Goal: Task Accomplishment & Management: Use online tool/utility

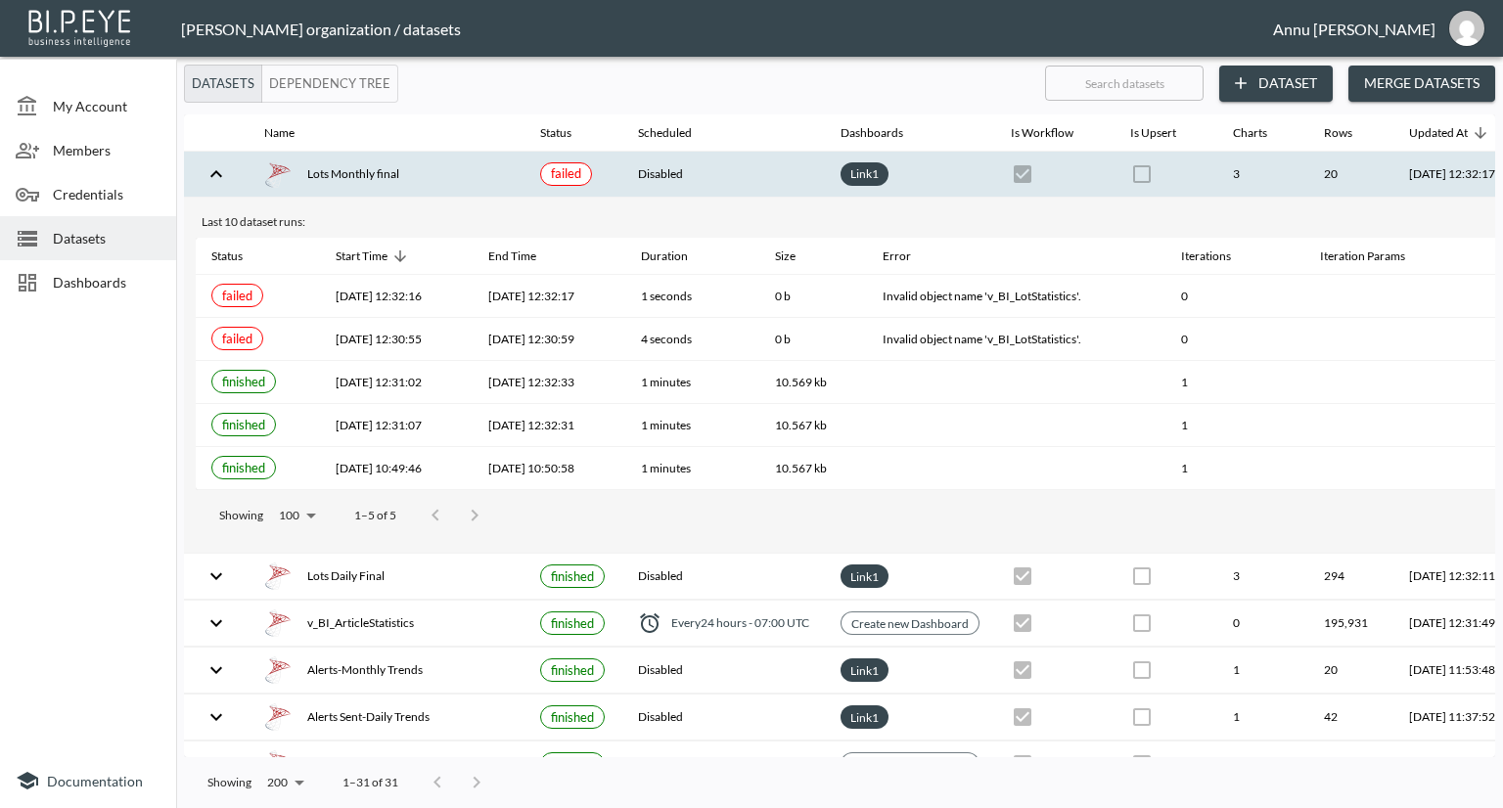
scroll to position [503, 8]
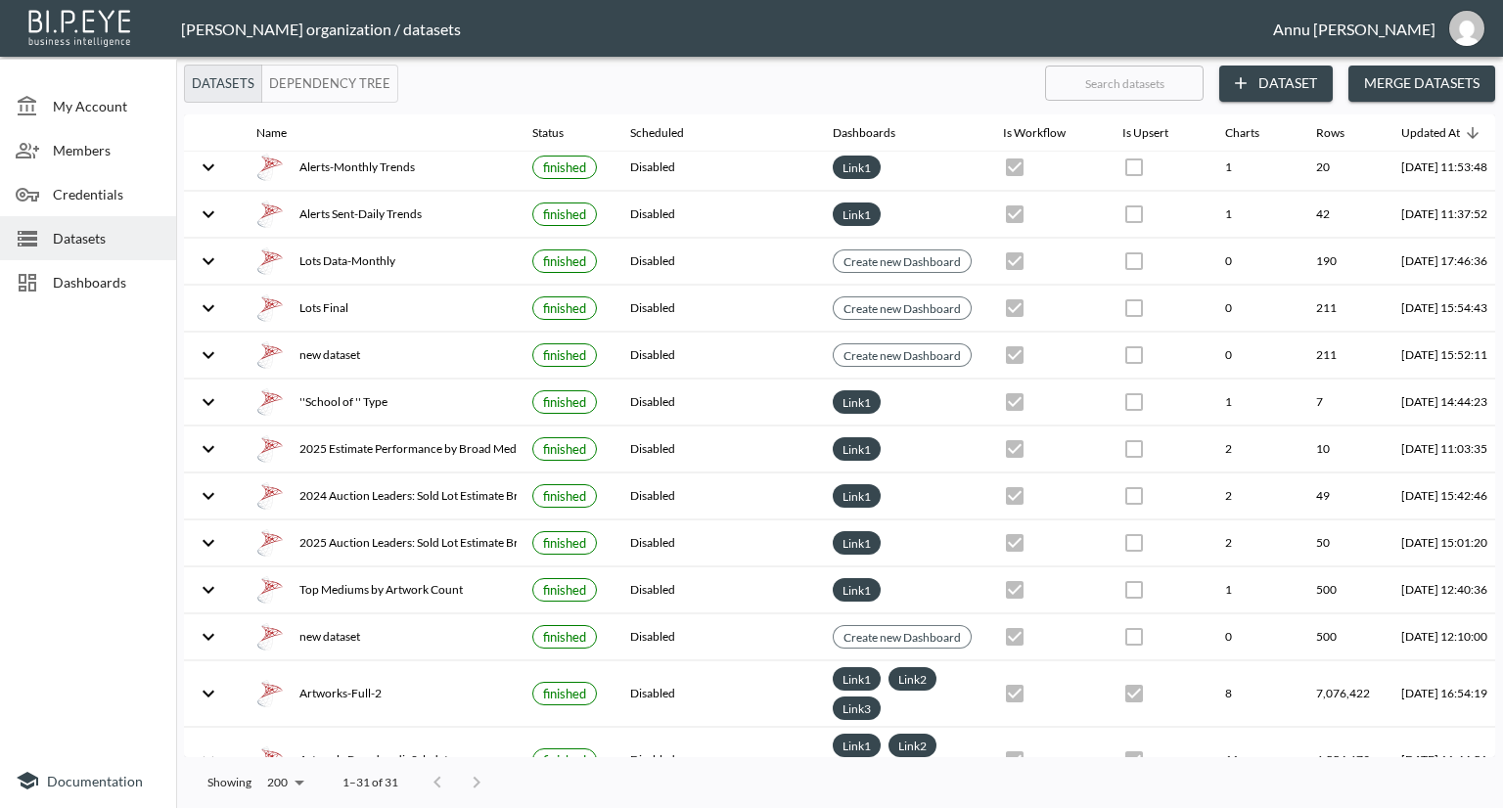
click at [90, 460] on div at bounding box center [88, 532] width 176 height 441
click at [127, 272] on span "Dashboards" at bounding box center [107, 282] width 108 height 21
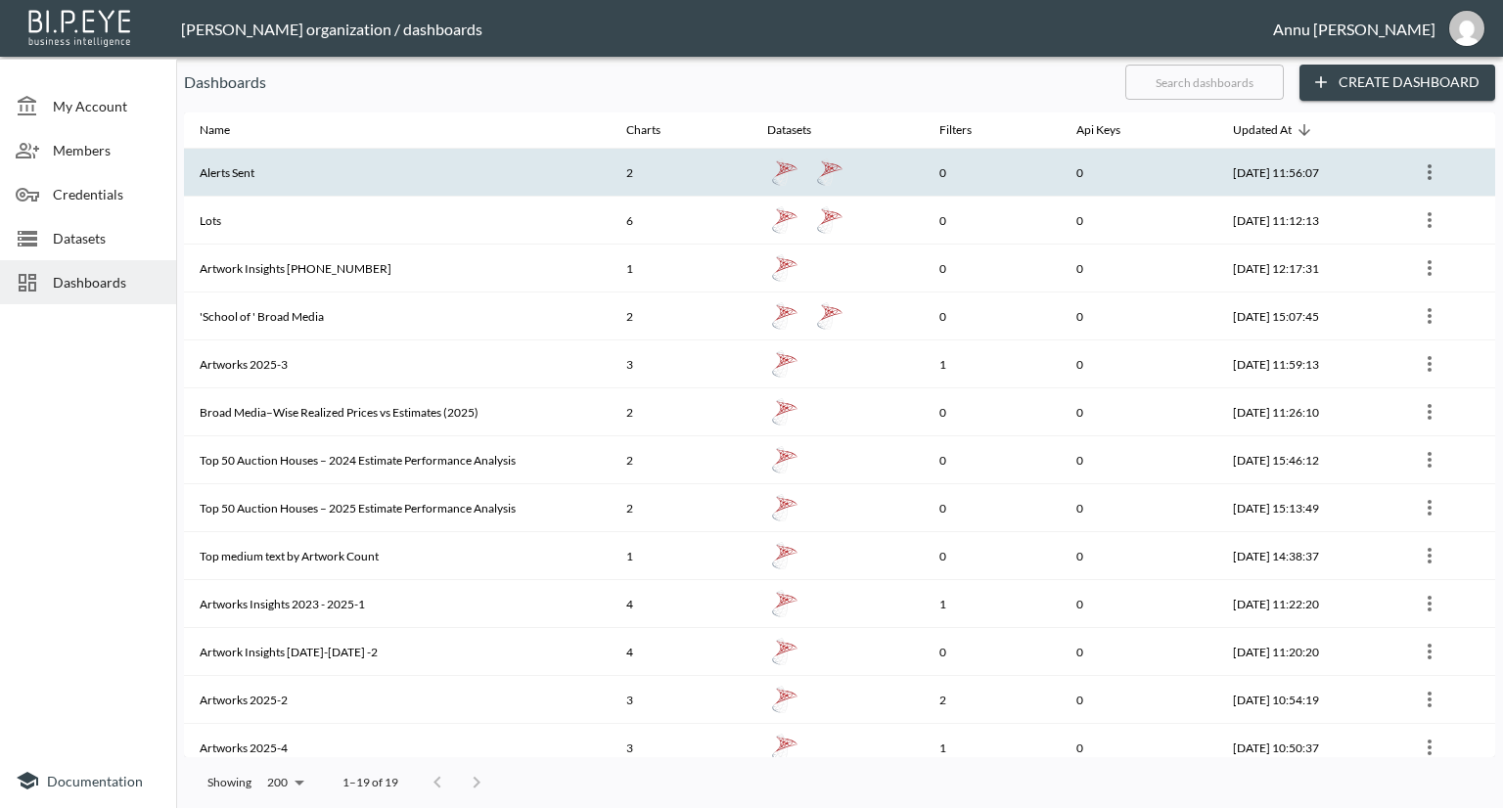
click at [317, 180] on th "Alerts Sent" at bounding box center [397, 173] width 427 height 48
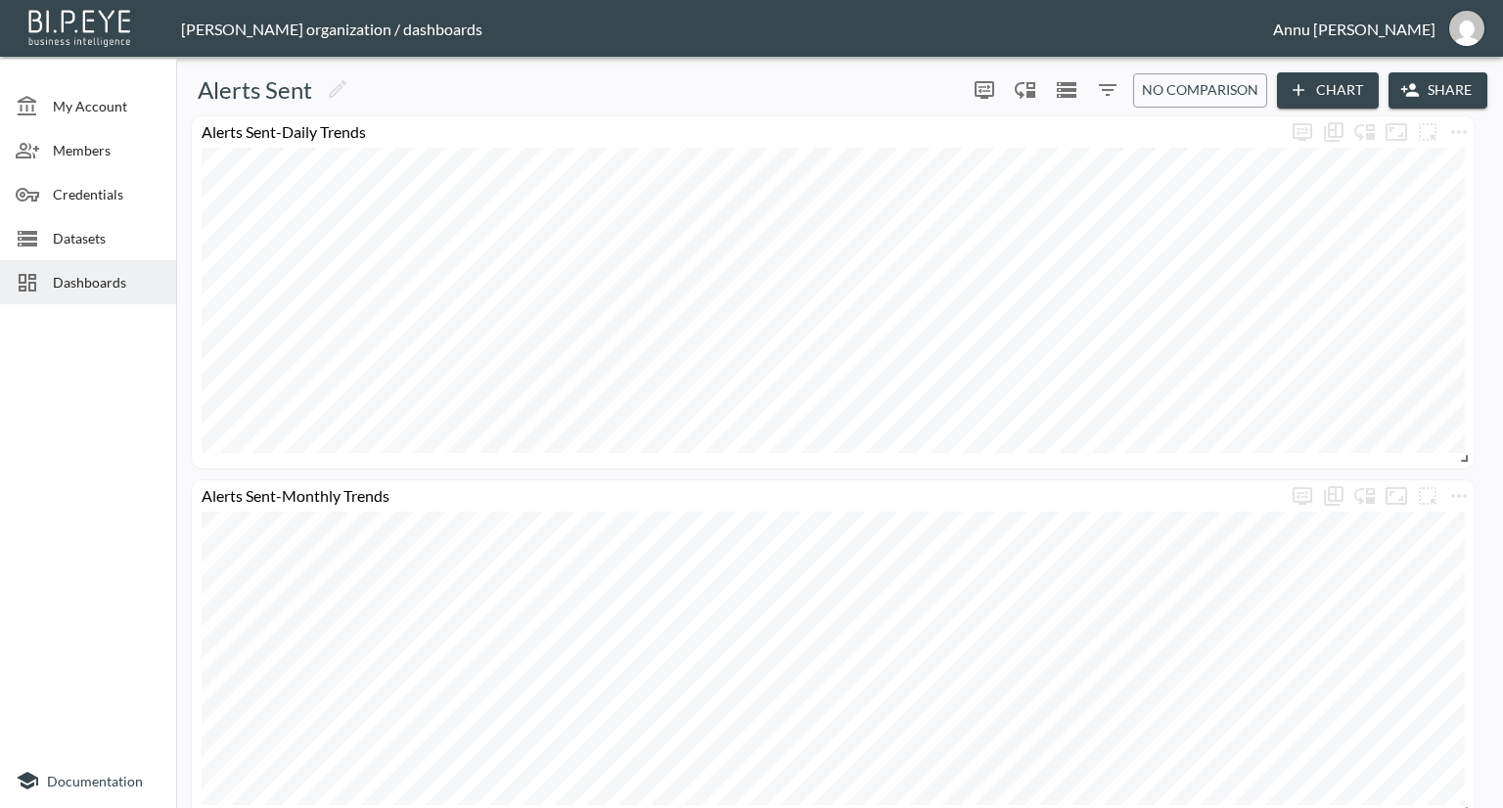
click at [104, 280] on span "Dashboards" at bounding box center [107, 282] width 108 height 21
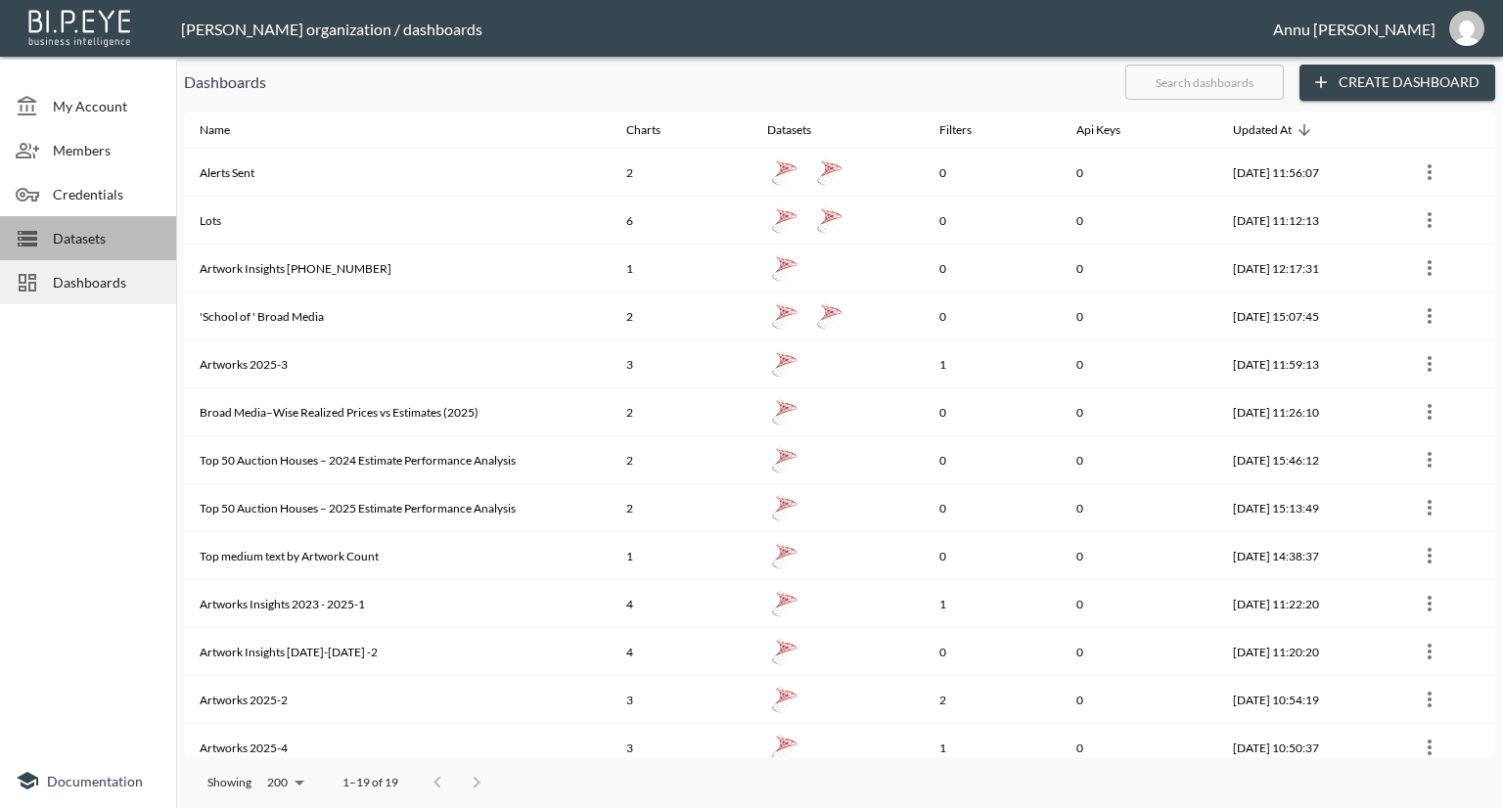
click at [99, 242] on span "Datasets" at bounding box center [107, 238] width 108 height 21
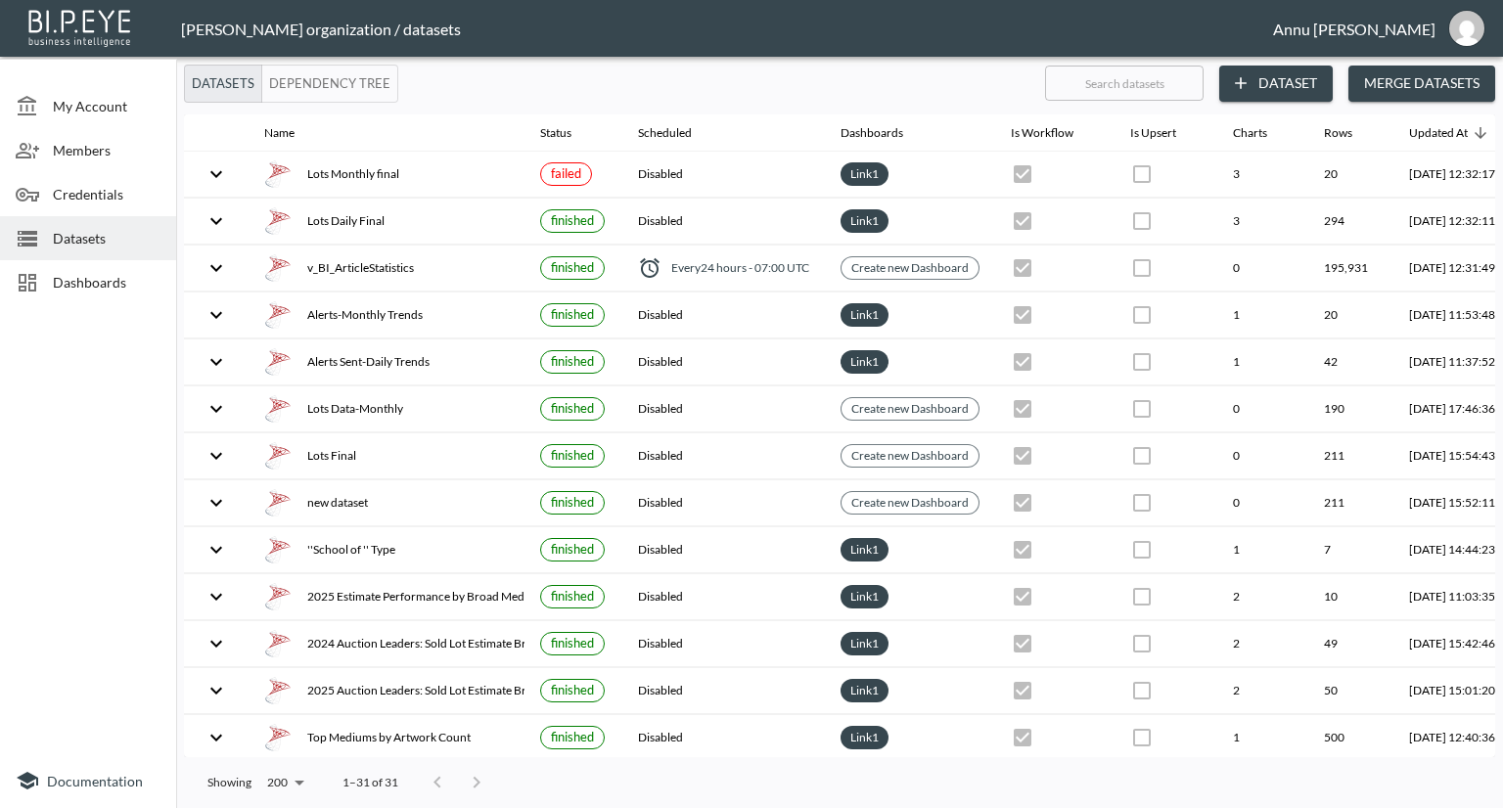
click at [103, 278] on span "Dashboards" at bounding box center [107, 282] width 108 height 21
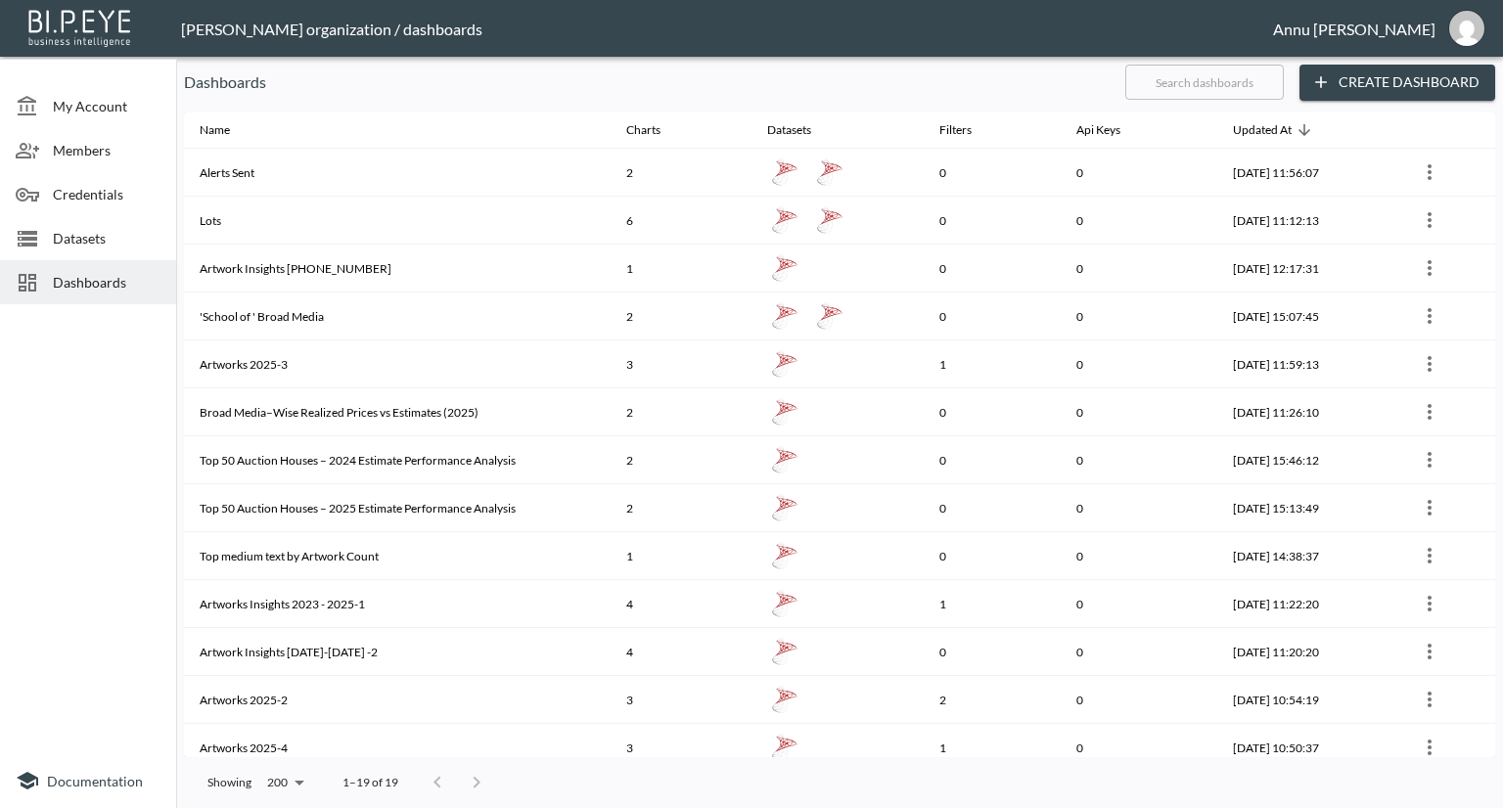
click at [124, 232] on span "Datasets" at bounding box center [107, 238] width 108 height 21
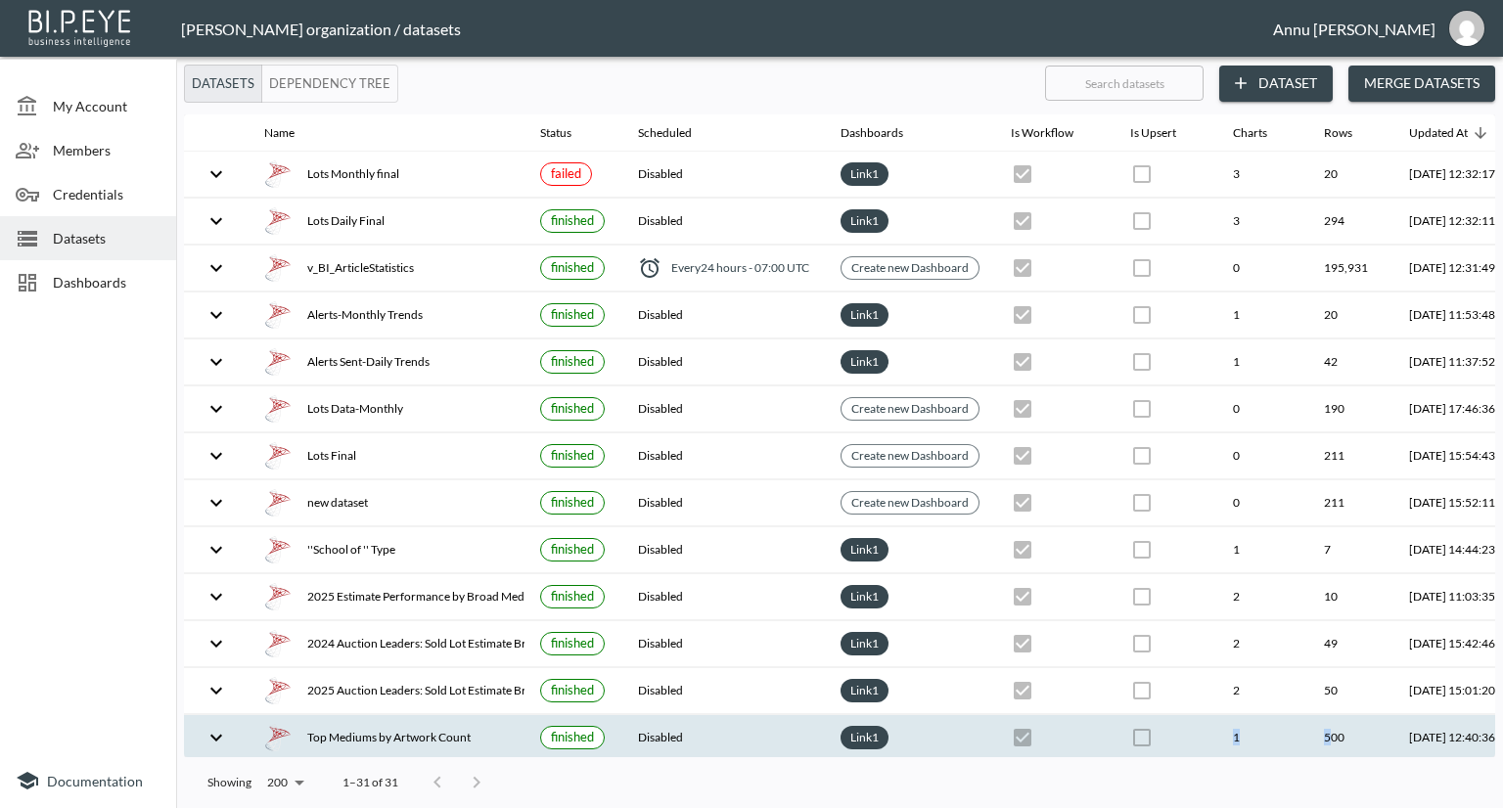
scroll to position [1, 0]
drag, startPoint x: 1081, startPoint y: 747, endPoint x: 1356, endPoint y: 714, distance: 277.0
click at [1355, 716] on tr "Top Mediums by Artwork Count finished Disabled Link 1 1 500 [DATE] 12:40:36" at bounding box center [879, 738] width 1390 height 46
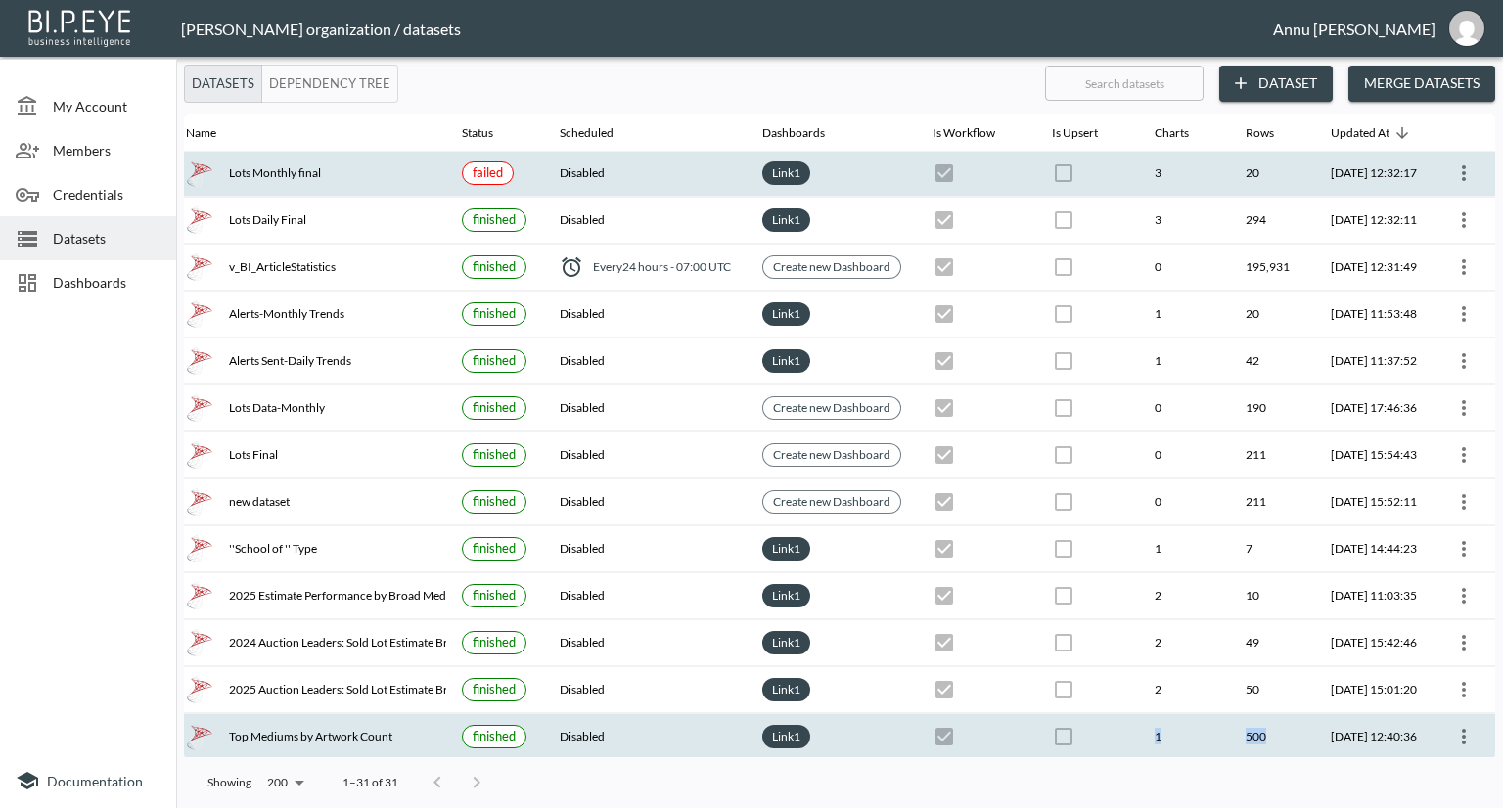
click at [1464, 166] on icon "more" at bounding box center [1464, 173] width 23 height 23
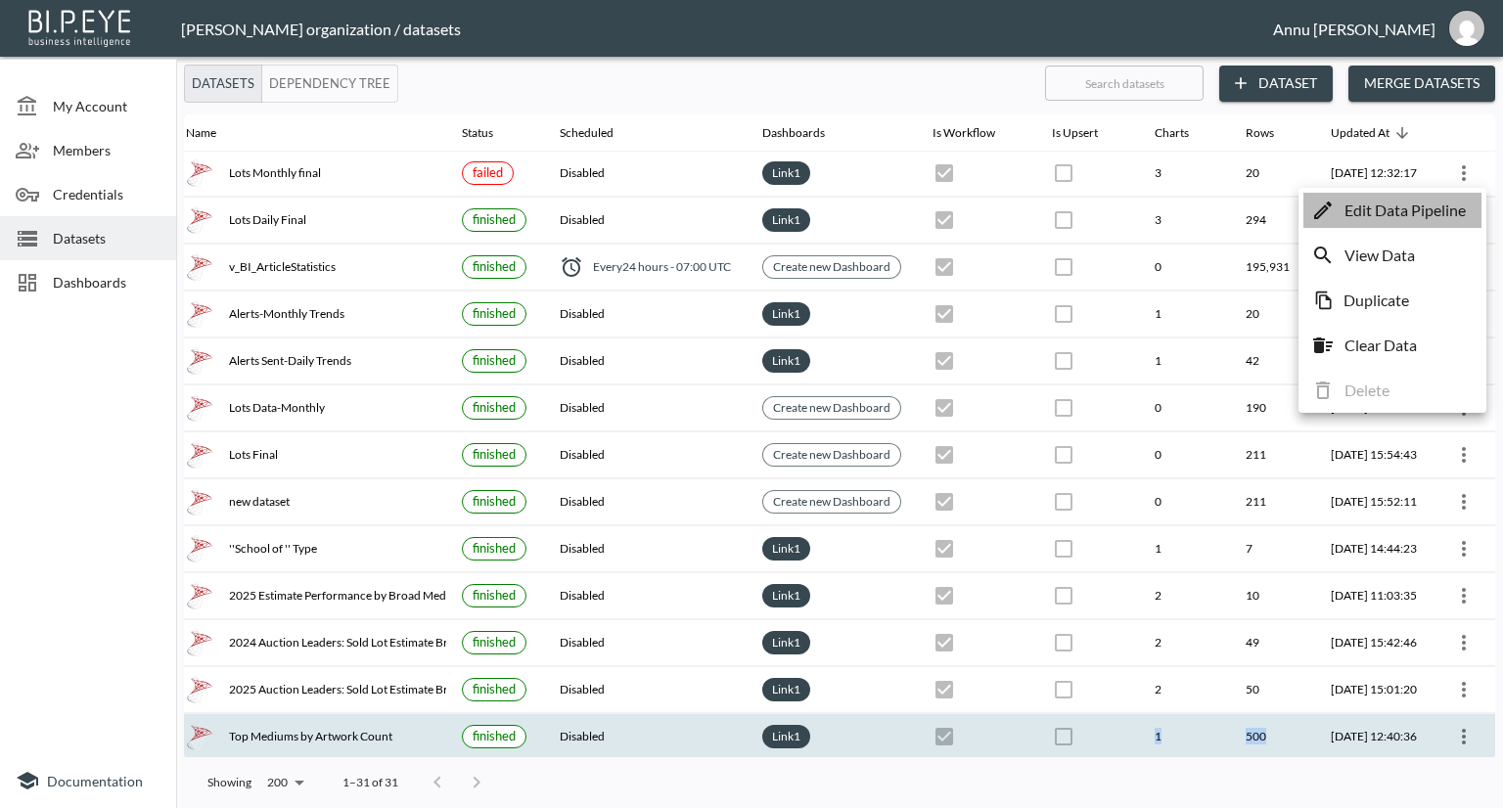
click at [1408, 214] on p "Edit Data Pipeline" at bounding box center [1405, 210] width 121 height 23
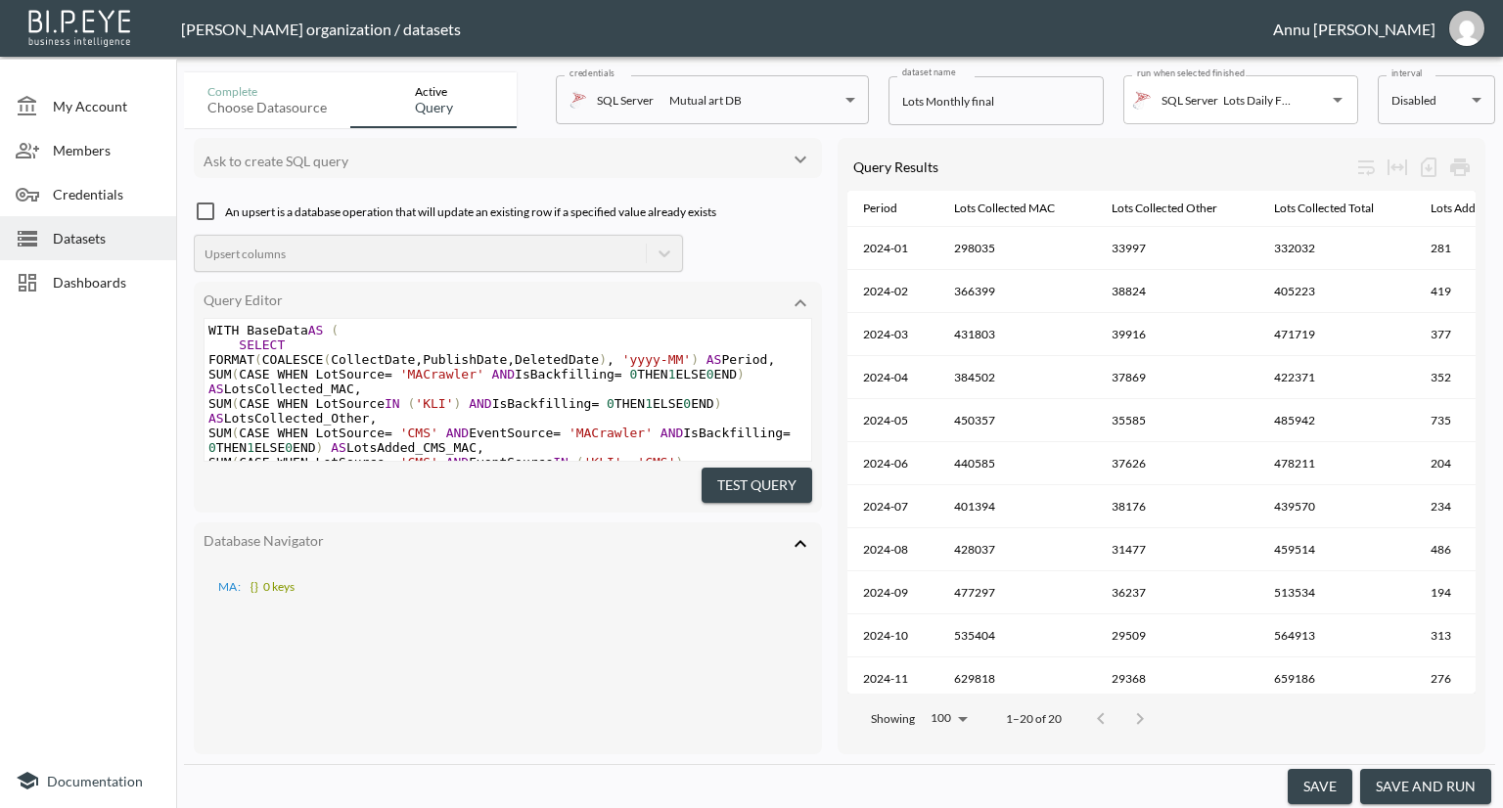
click at [98, 245] on span "Datasets" at bounding box center [107, 238] width 108 height 21
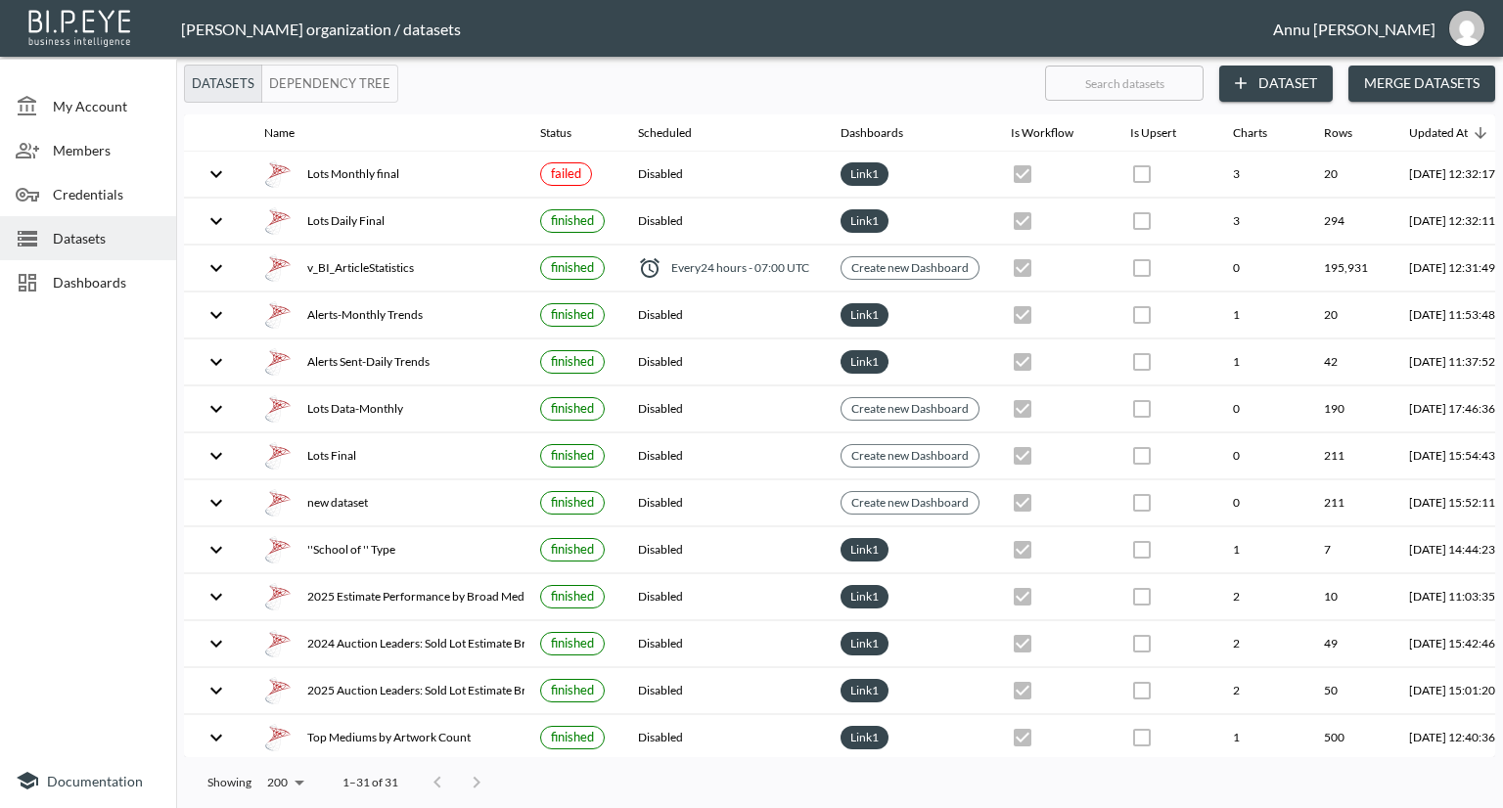
scroll to position [0, 115]
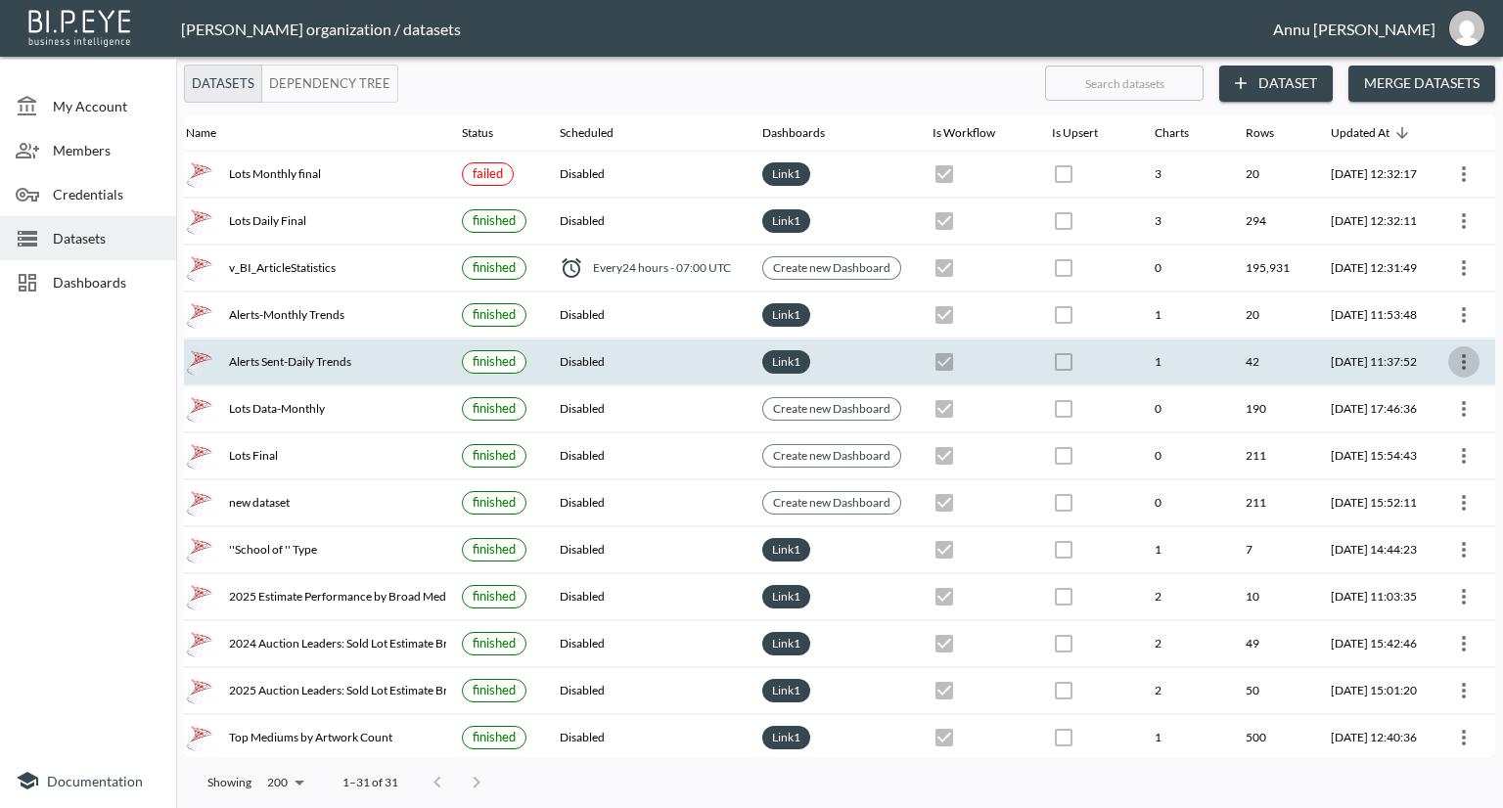
click at [1466, 357] on icon "more" at bounding box center [1464, 361] width 23 height 23
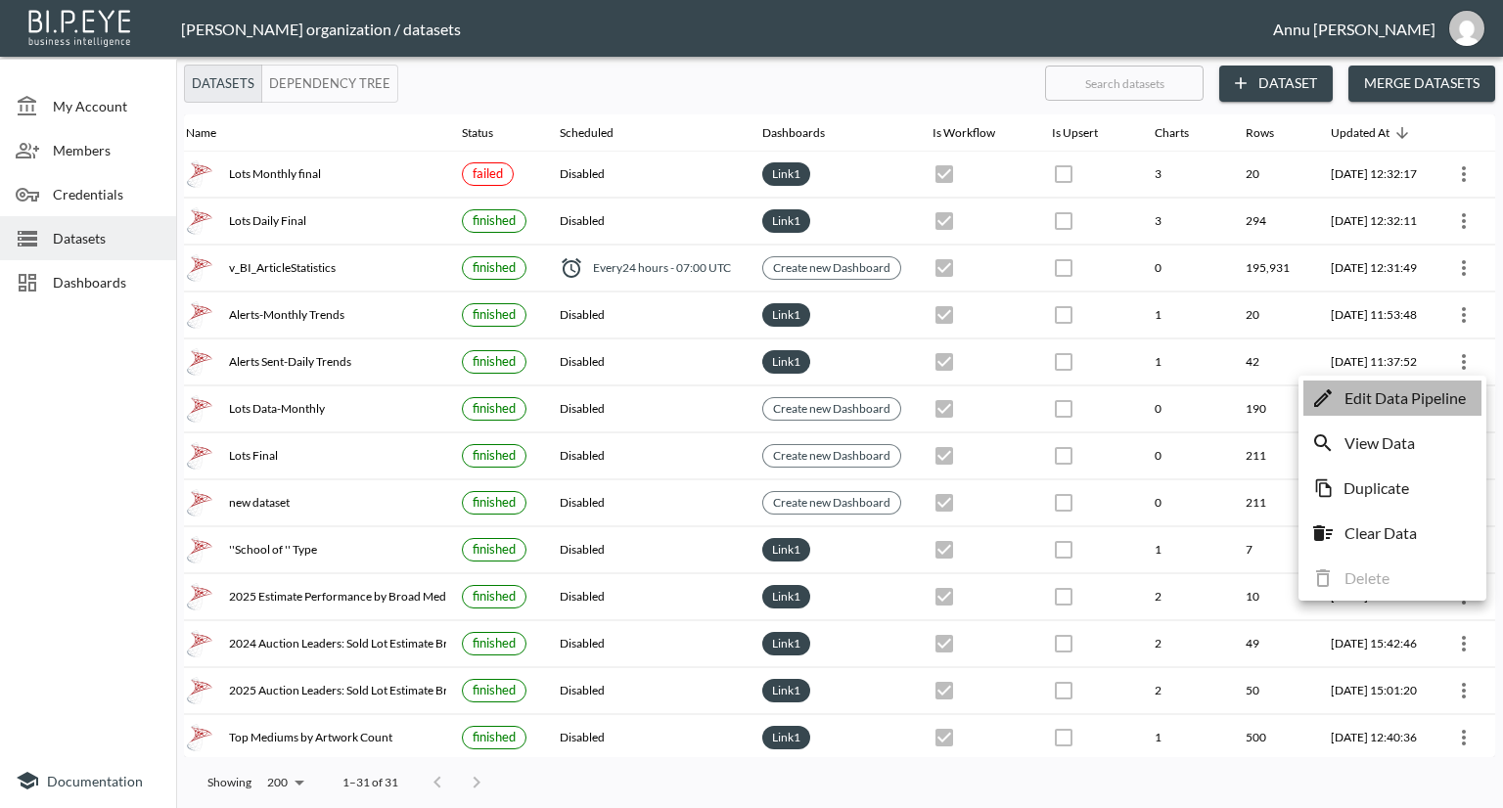
drag, startPoint x: 1402, startPoint y: 401, endPoint x: 1304, endPoint y: 381, distance: 100.0
click at [1401, 401] on p "Edit Data Pipeline" at bounding box center [1405, 398] width 121 height 23
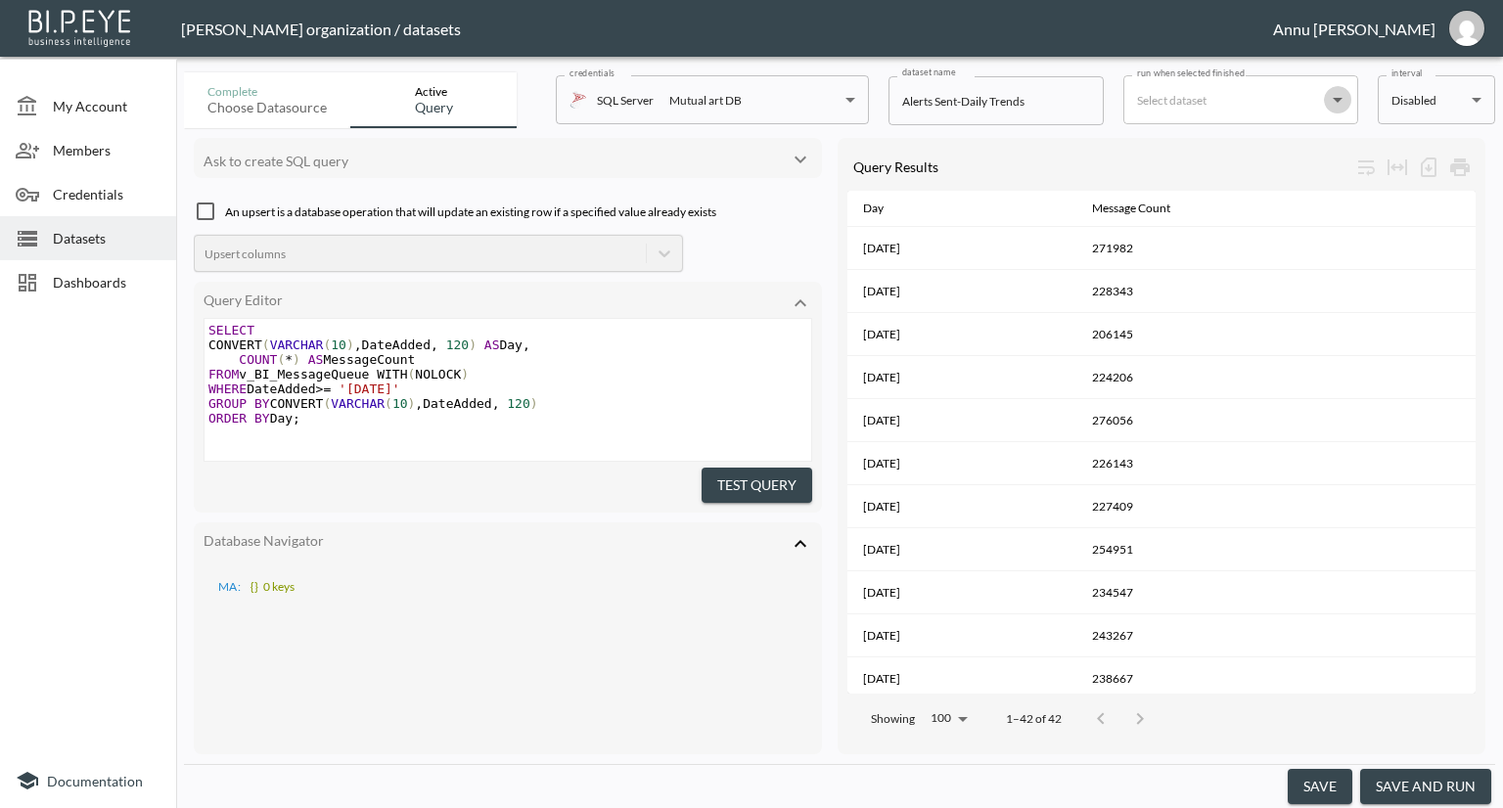
click at [1332, 100] on icon "Open" at bounding box center [1337, 99] width 23 height 23
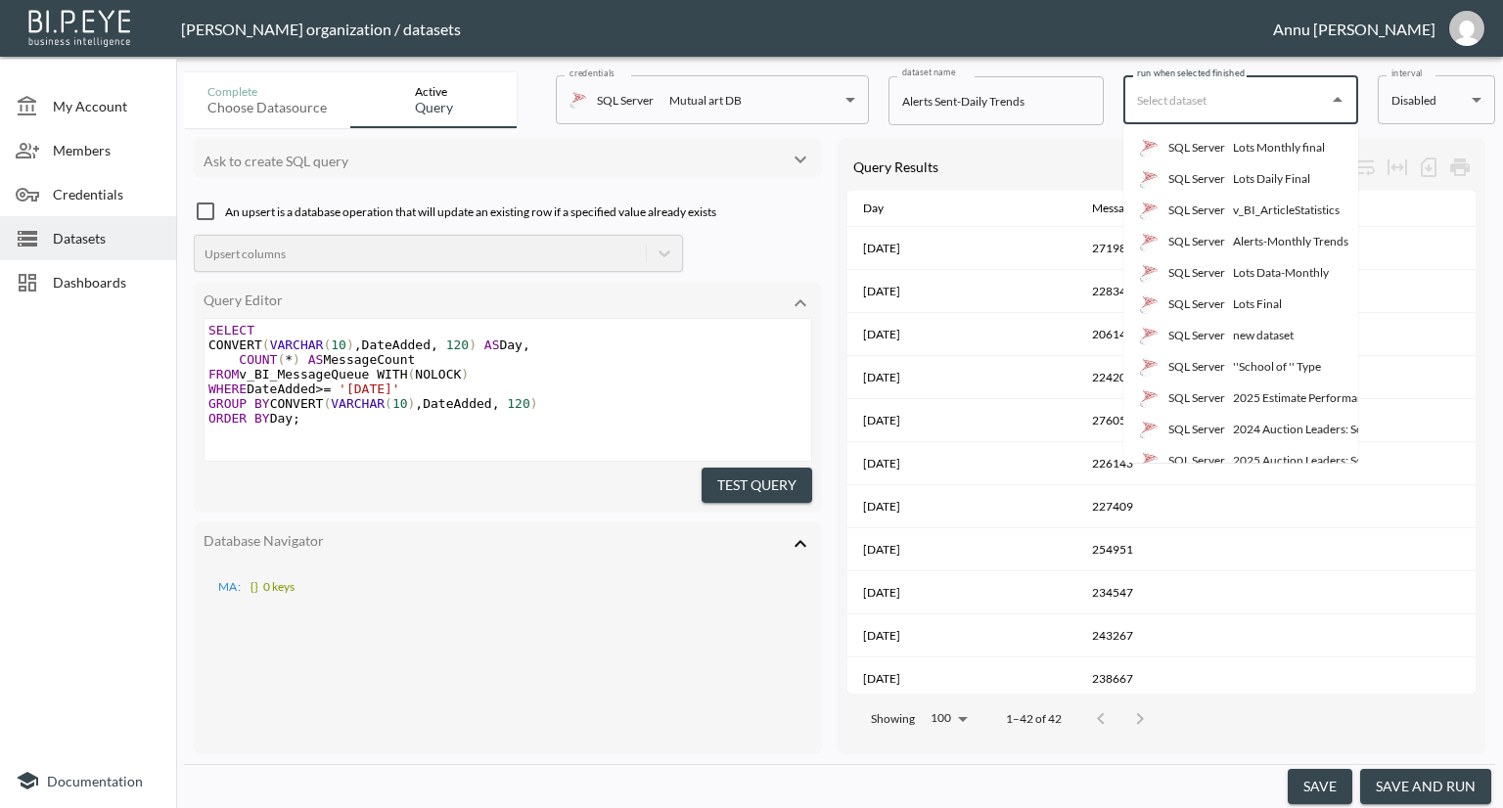
click at [1233, 271] on div "Lots Data-Monthly" at bounding box center [1281, 273] width 96 height 18
type input "Lots Data-Monthly"
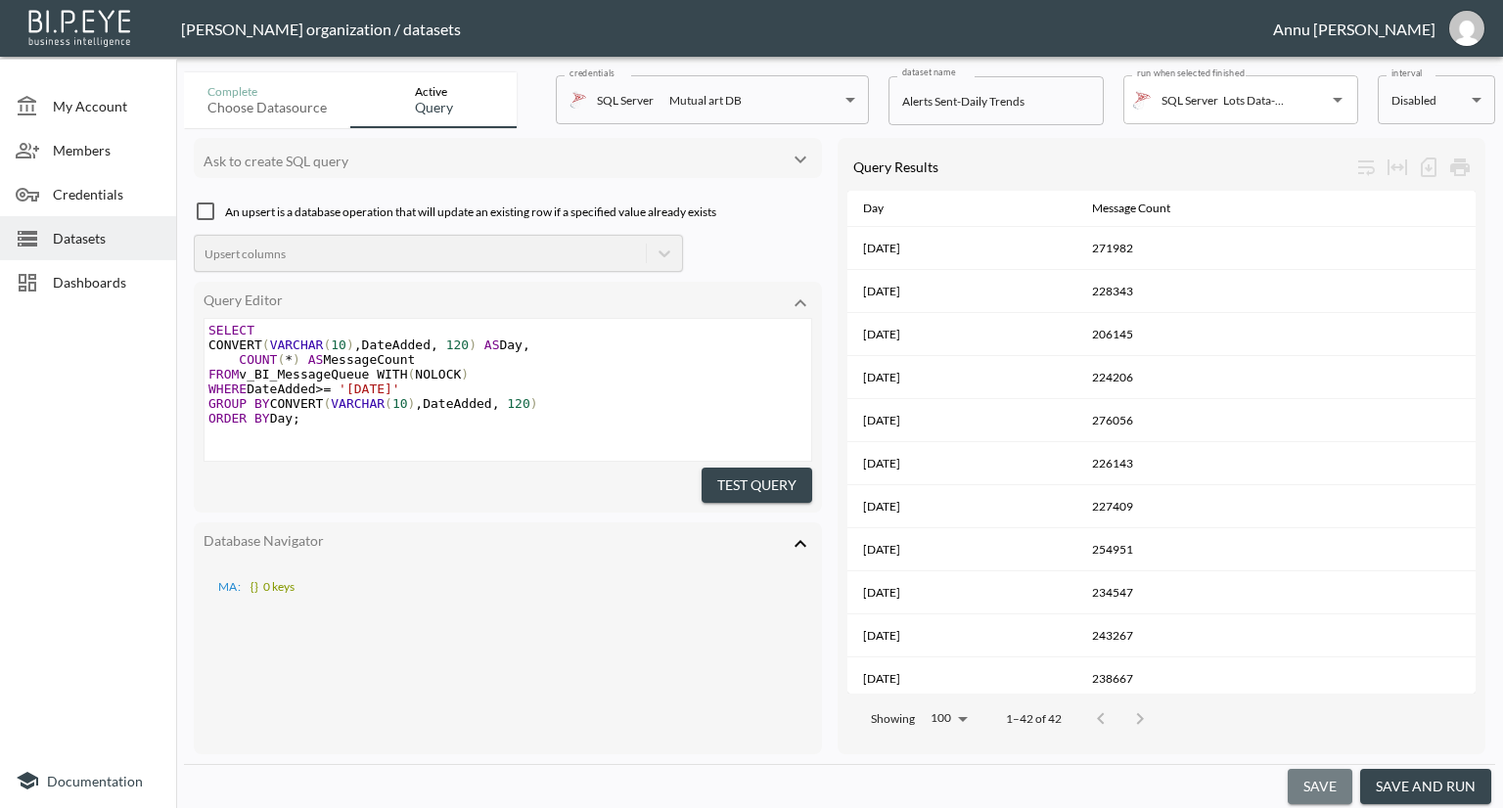
click at [1330, 780] on button "save" at bounding box center [1320, 787] width 65 height 36
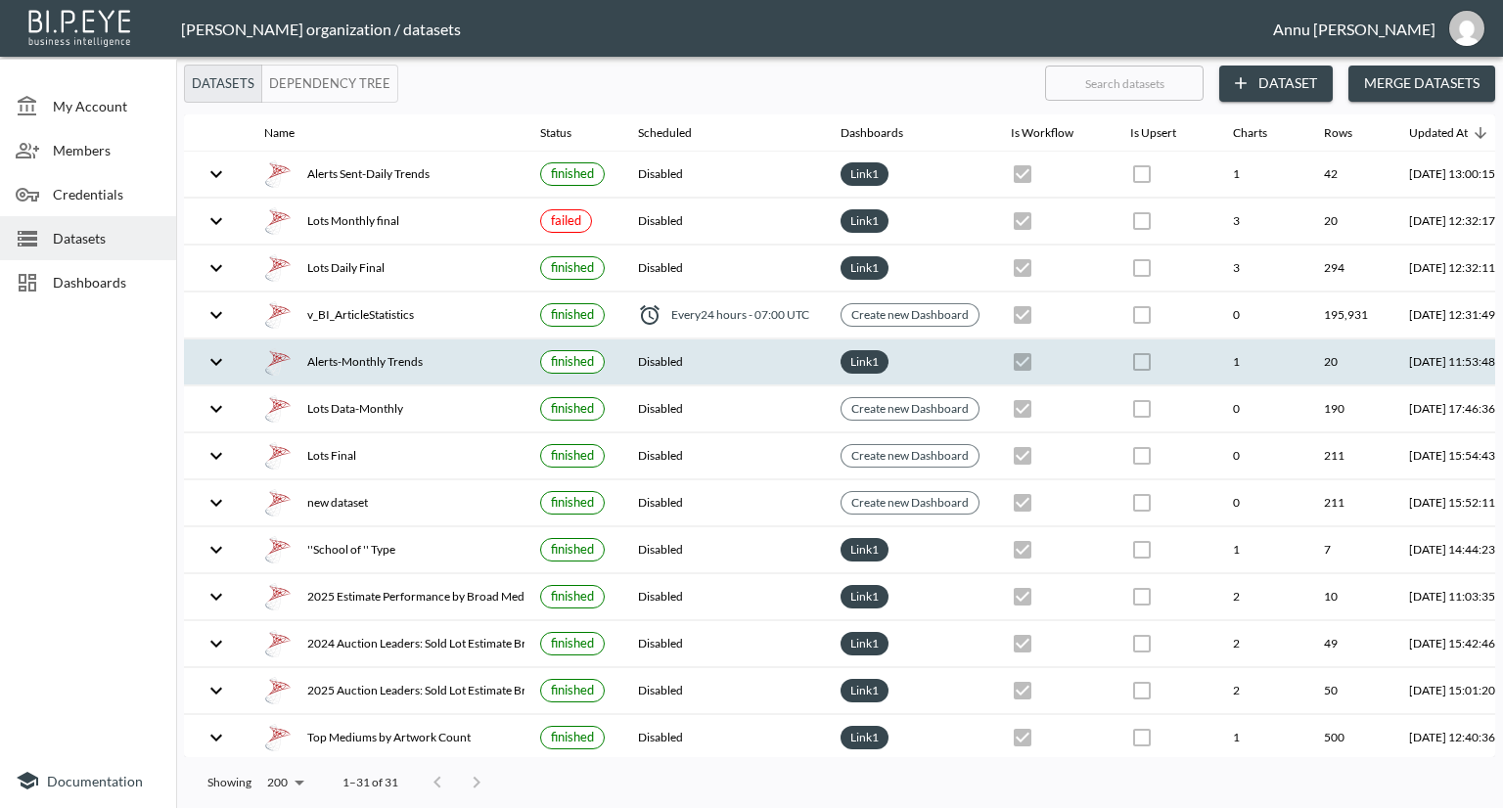
click at [329, 362] on div "Alerts-Monthly Trends" at bounding box center [386, 361] width 245 height 27
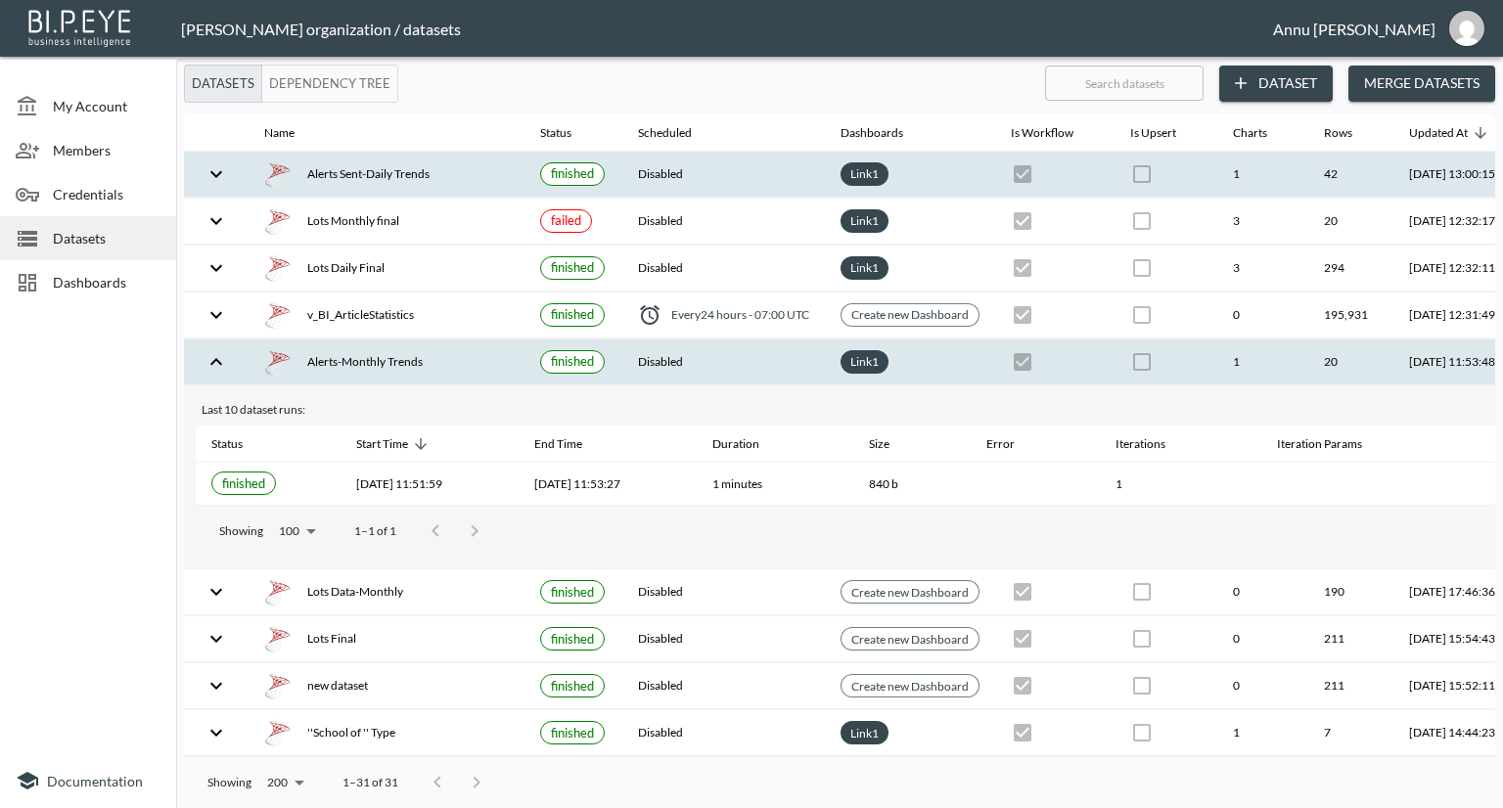
click at [373, 181] on div "Alerts Sent-Daily Trends" at bounding box center [386, 174] width 245 height 27
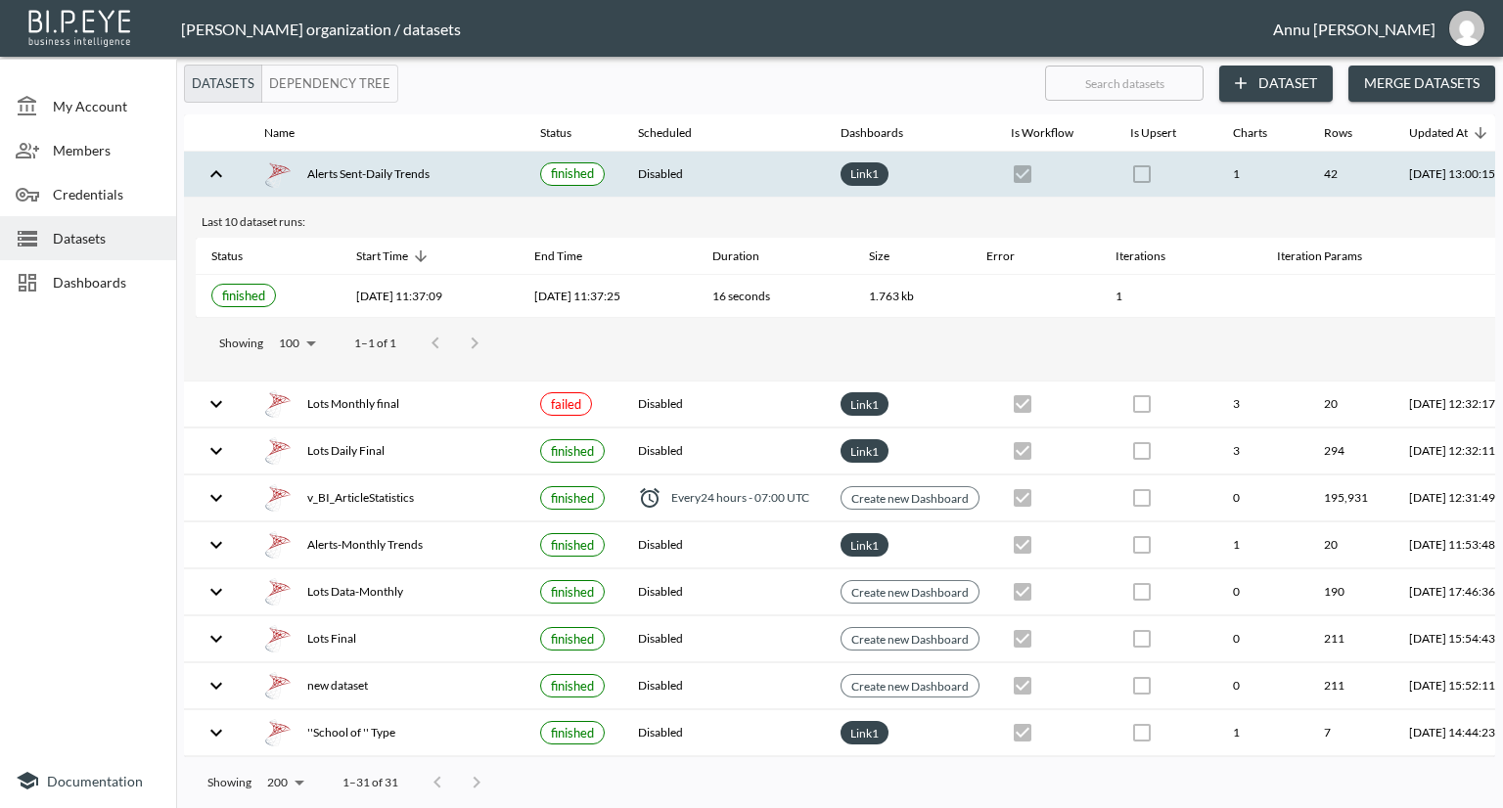
scroll to position [0, 115]
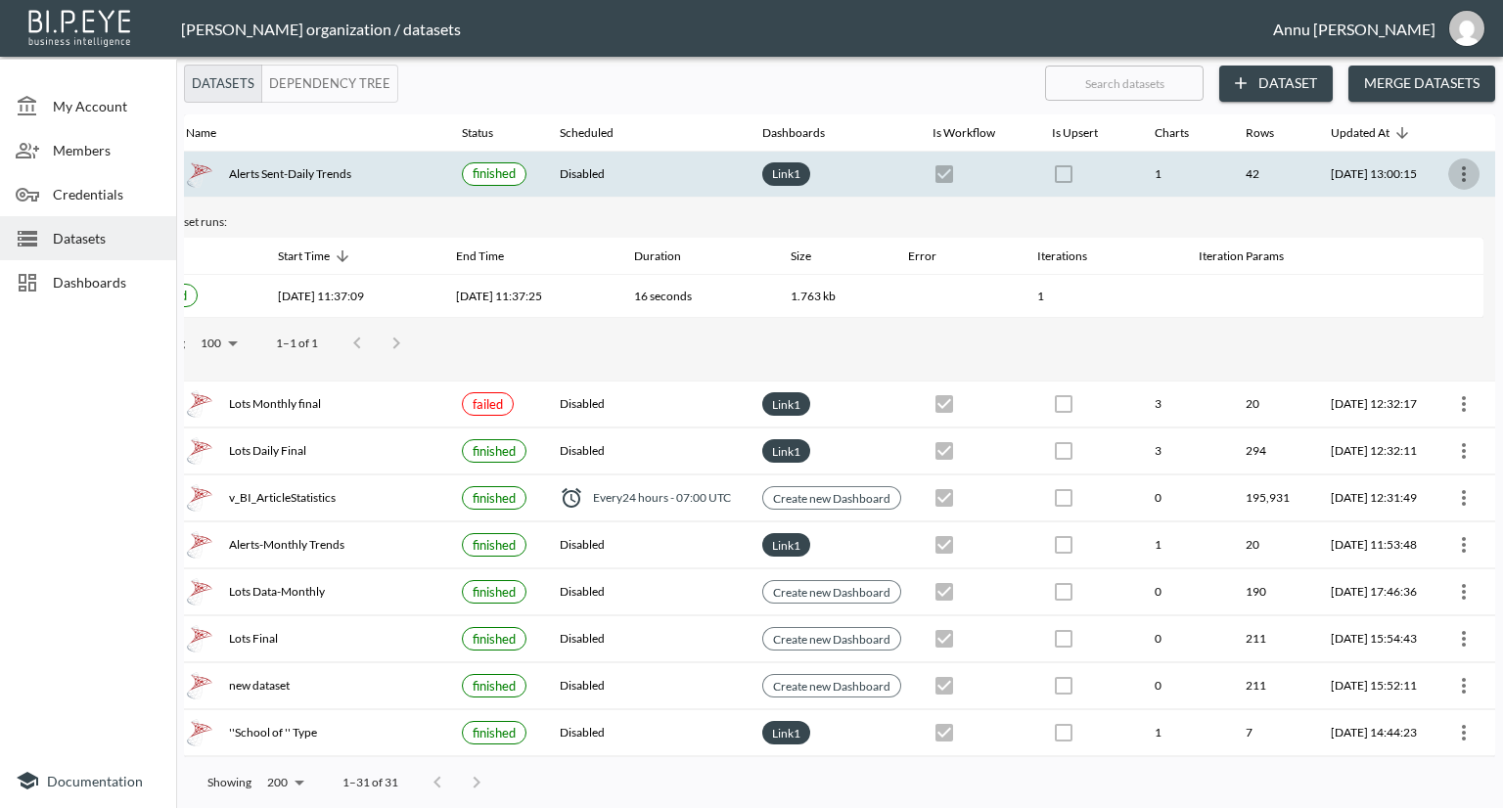
click at [1462, 173] on icon "more" at bounding box center [1464, 174] width 4 height 16
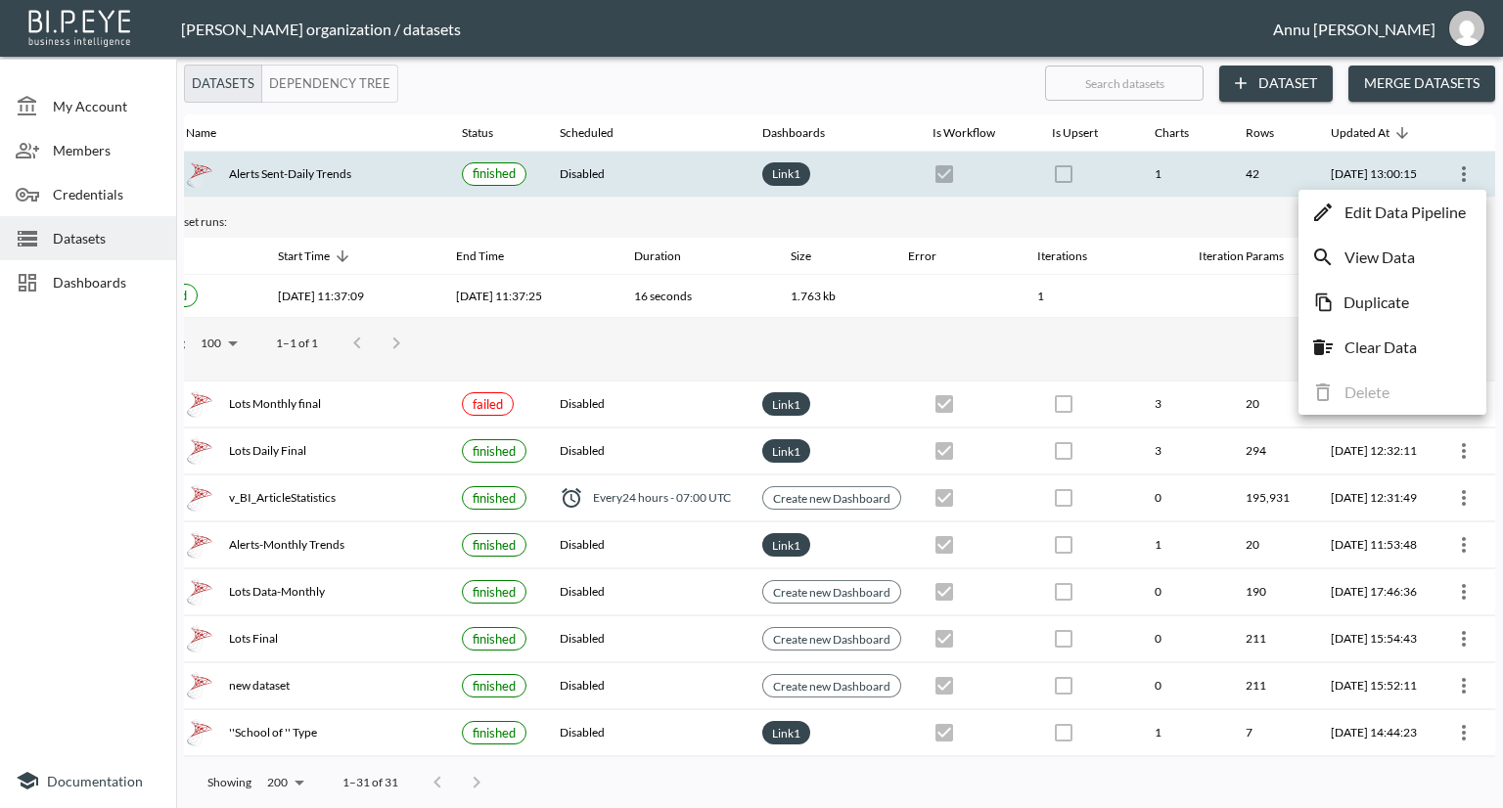
click at [1430, 208] on p "Edit Data Pipeline" at bounding box center [1405, 212] width 121 height 23
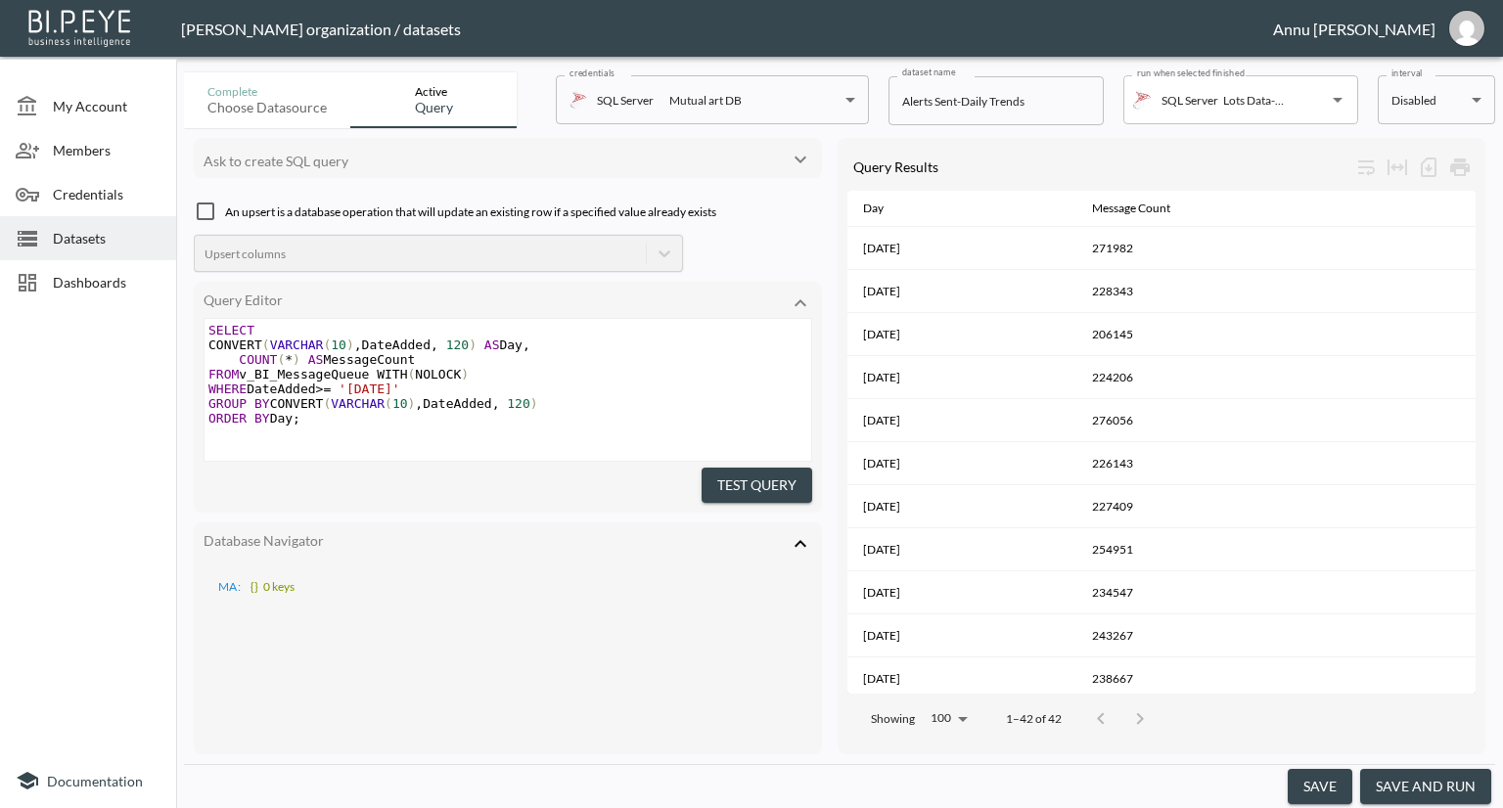
click at [68, 283] on span "Dashboards" at bounding box center [107, 282] width 108 height 21
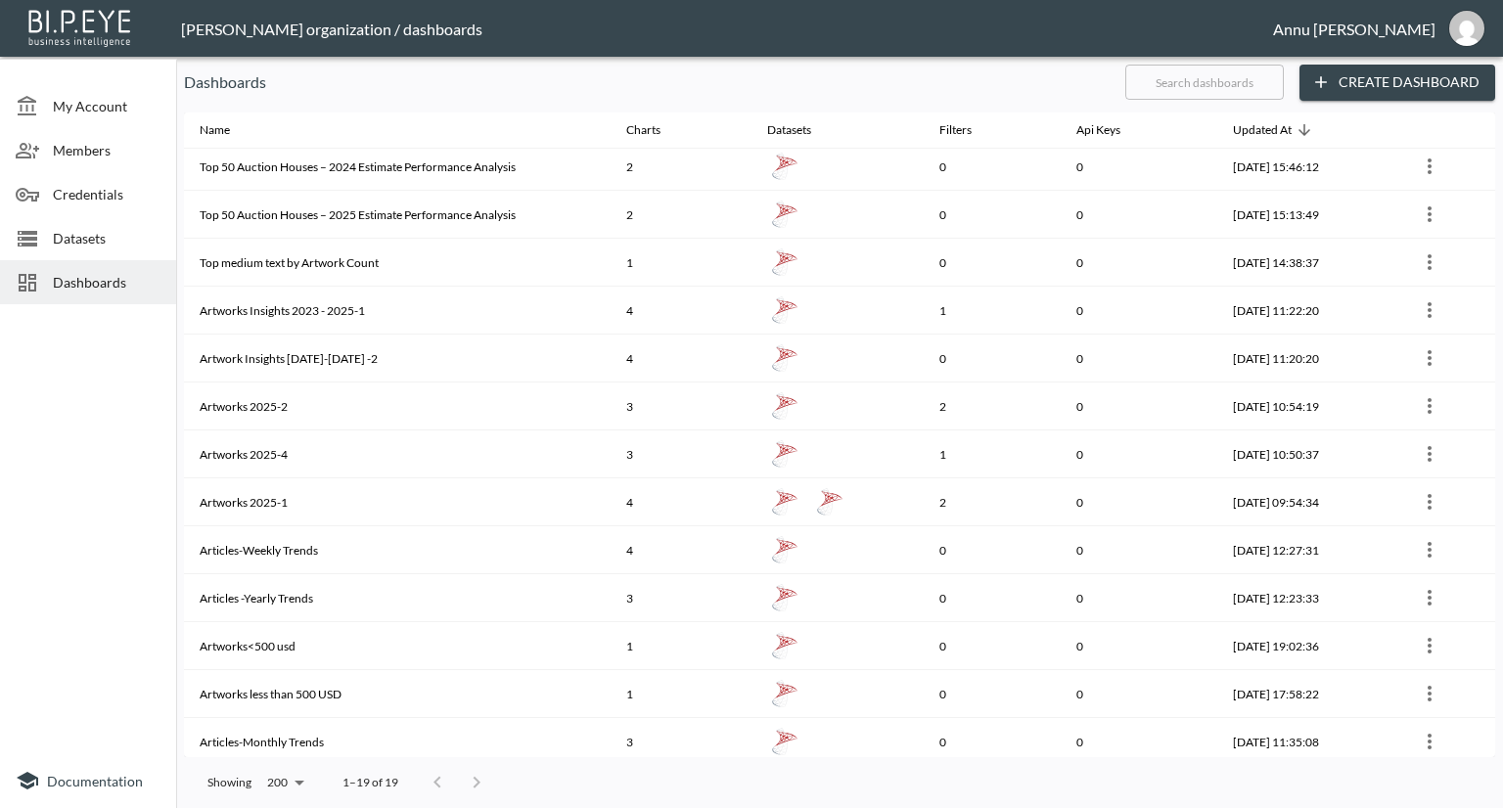
scroll to position [300, 0]
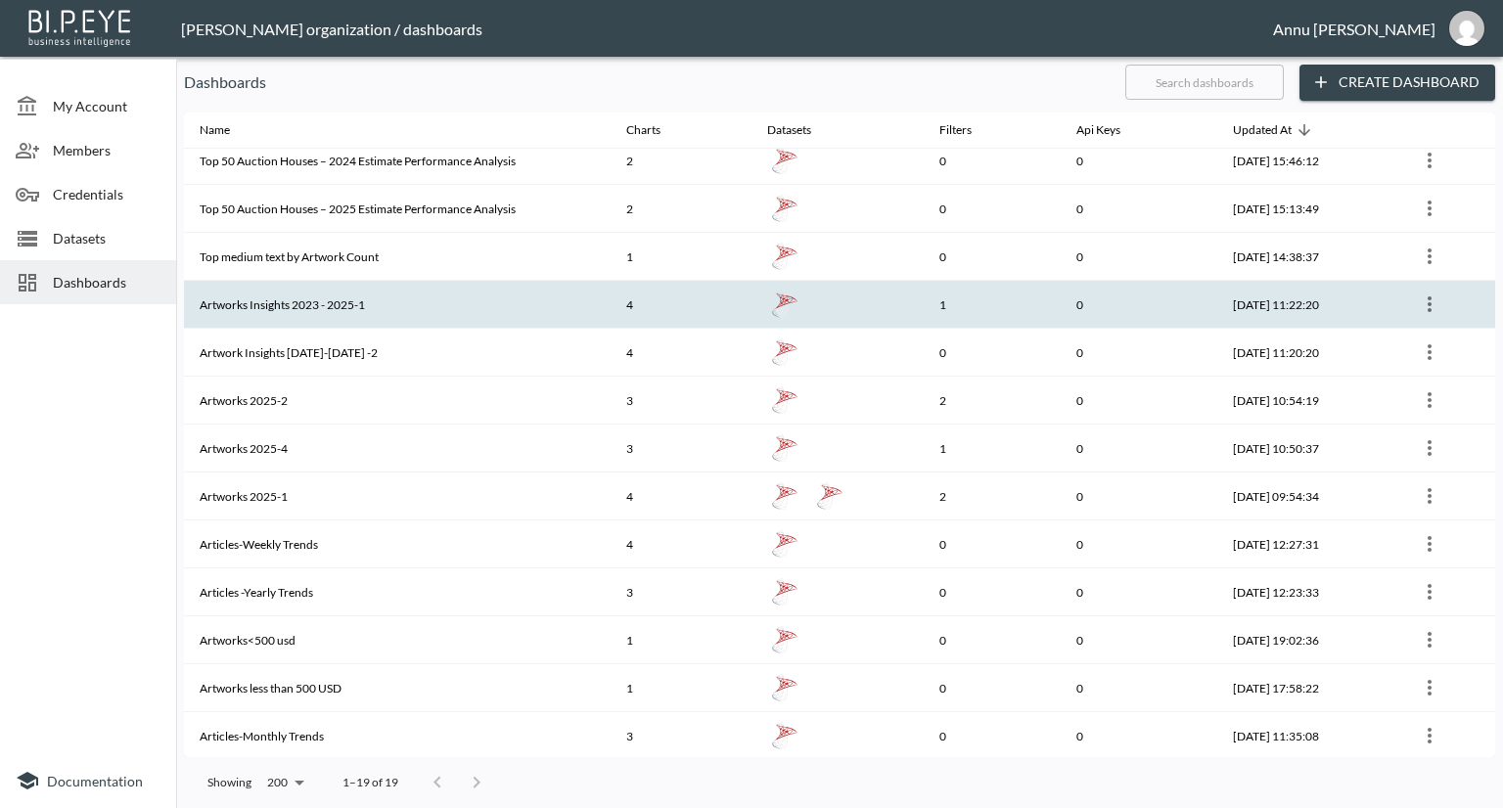
click at [267, 304] on th "Artworks Insights 2023 - 2025-1" at bounding box center [397, 305] width 427 height 48
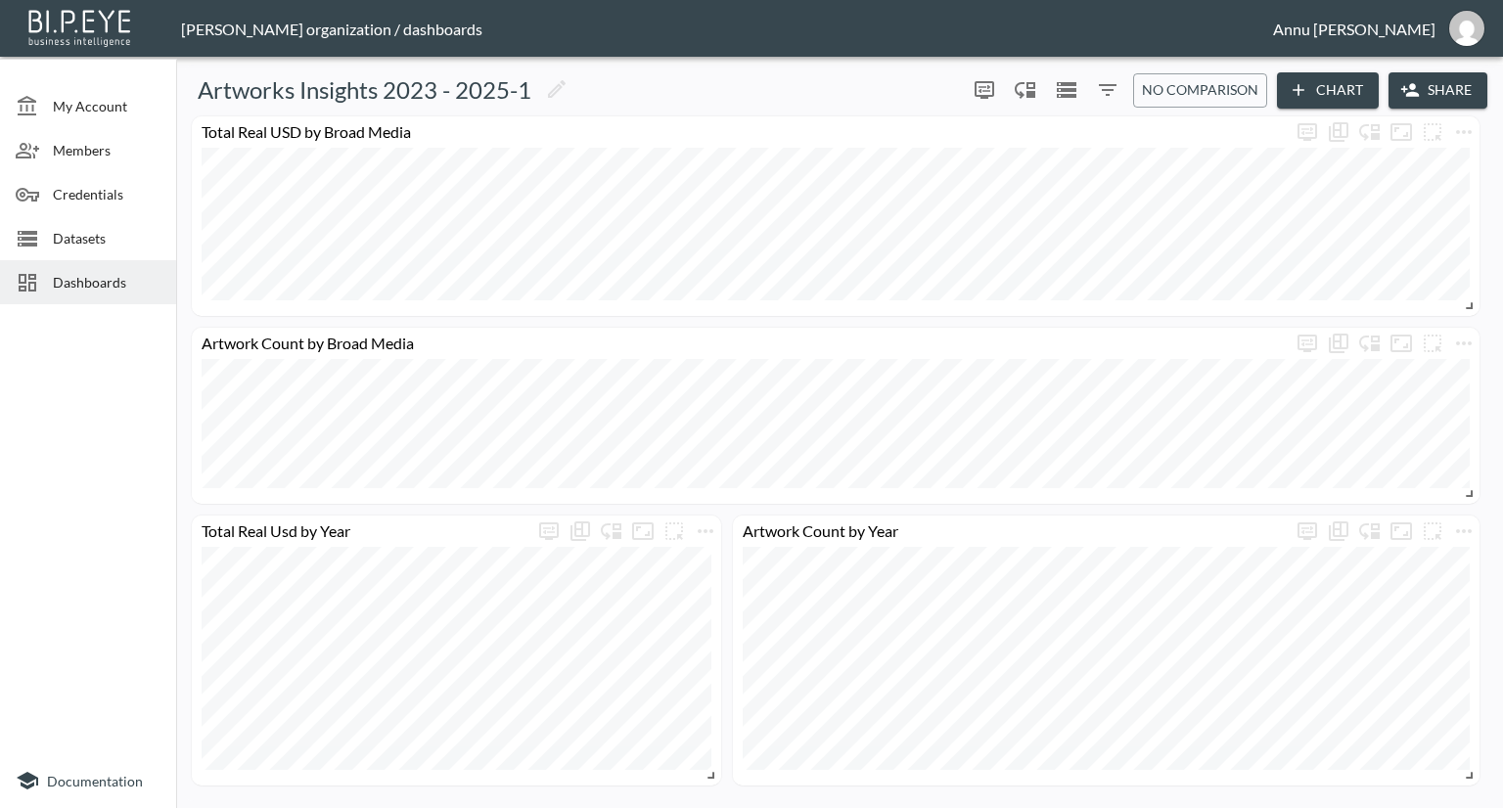
click at [90, 283] on span "Dashboards" at bounding box center [107, 282] width 108 height 21
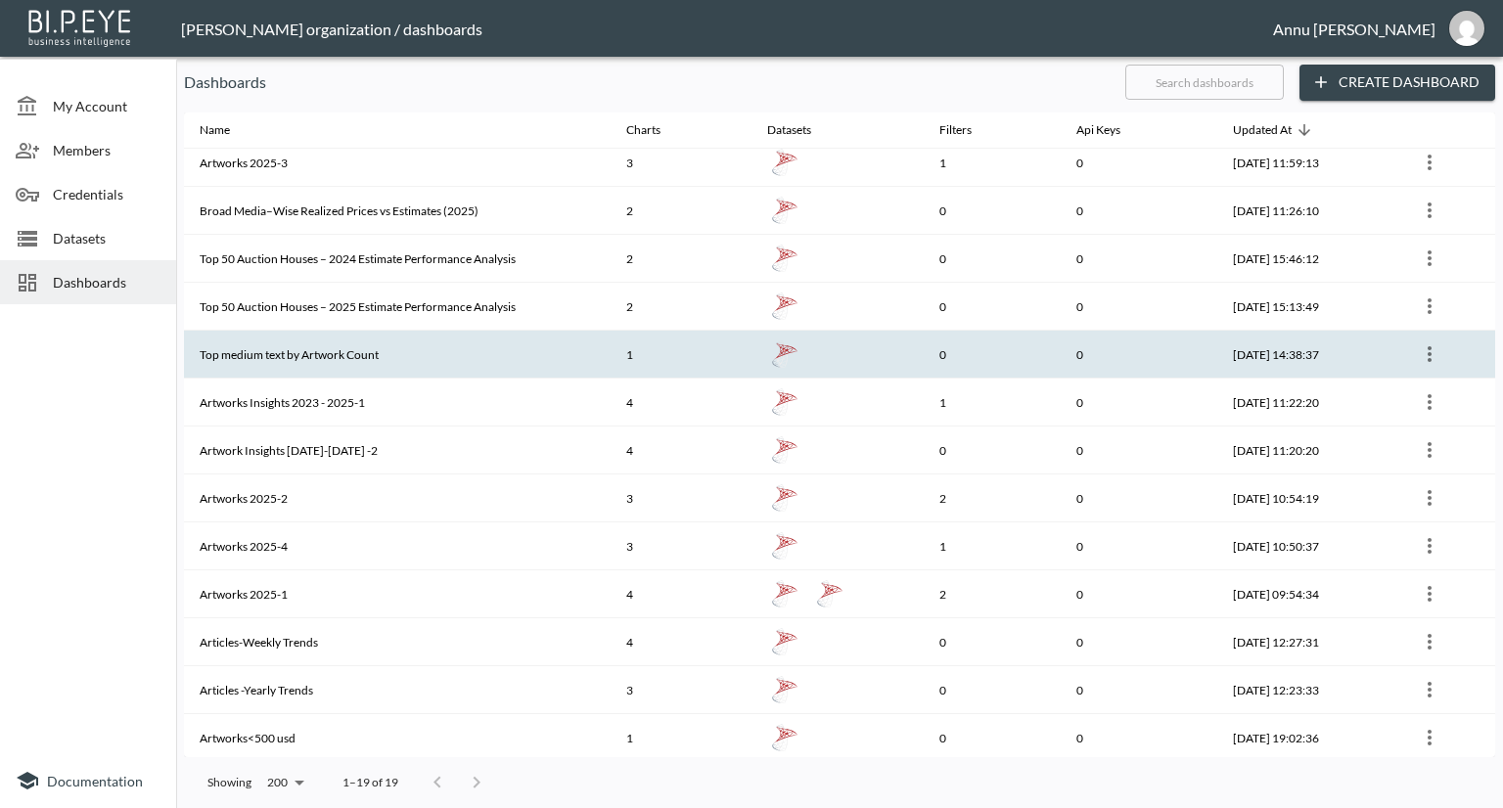
scroll to position [104, 0]
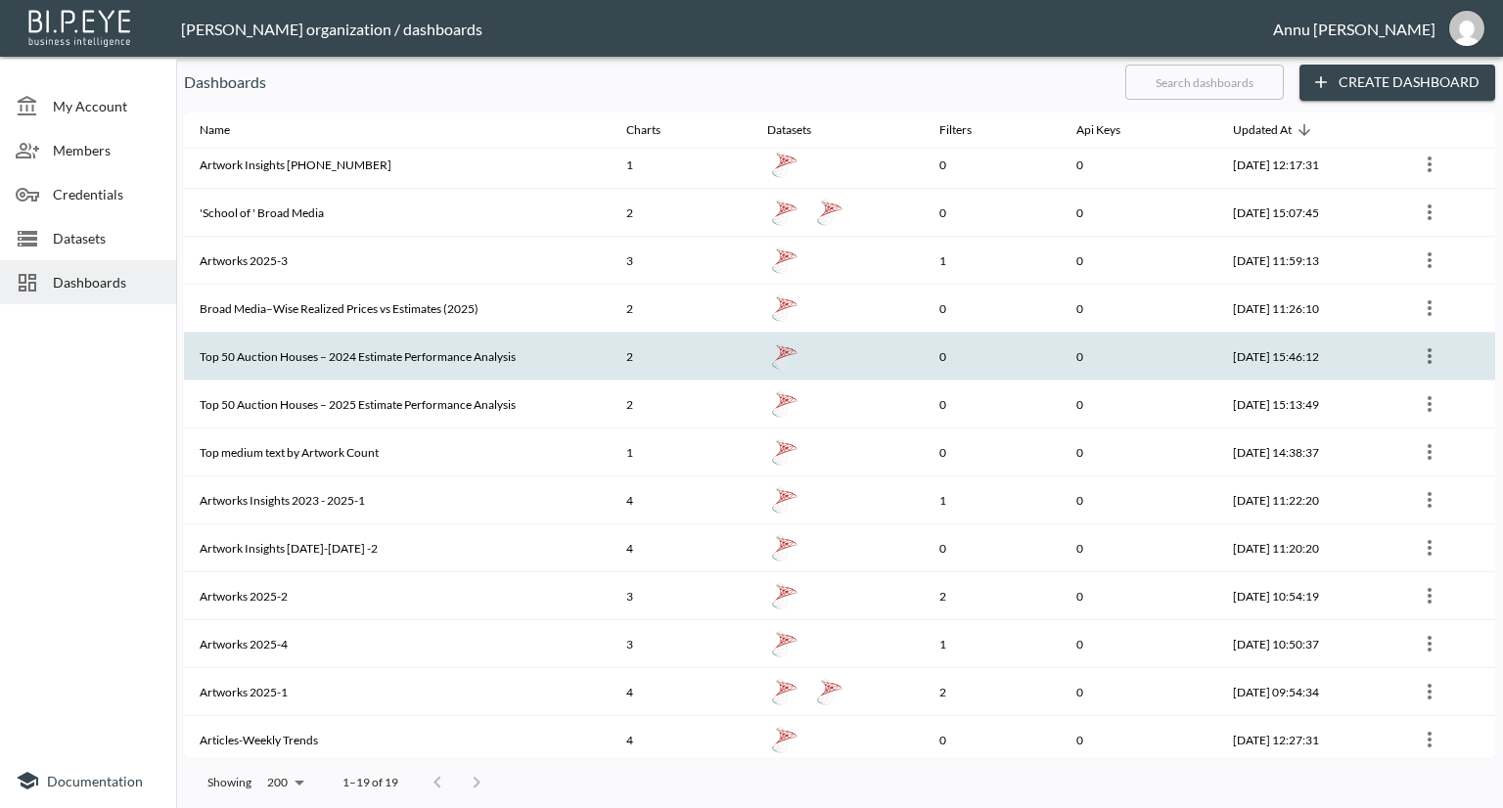
click at [296, 346] on th "Top 50 Auction Houses – 2024 Estimate Performance Analysis" at bounding box center [397, 357] width 427 height 48
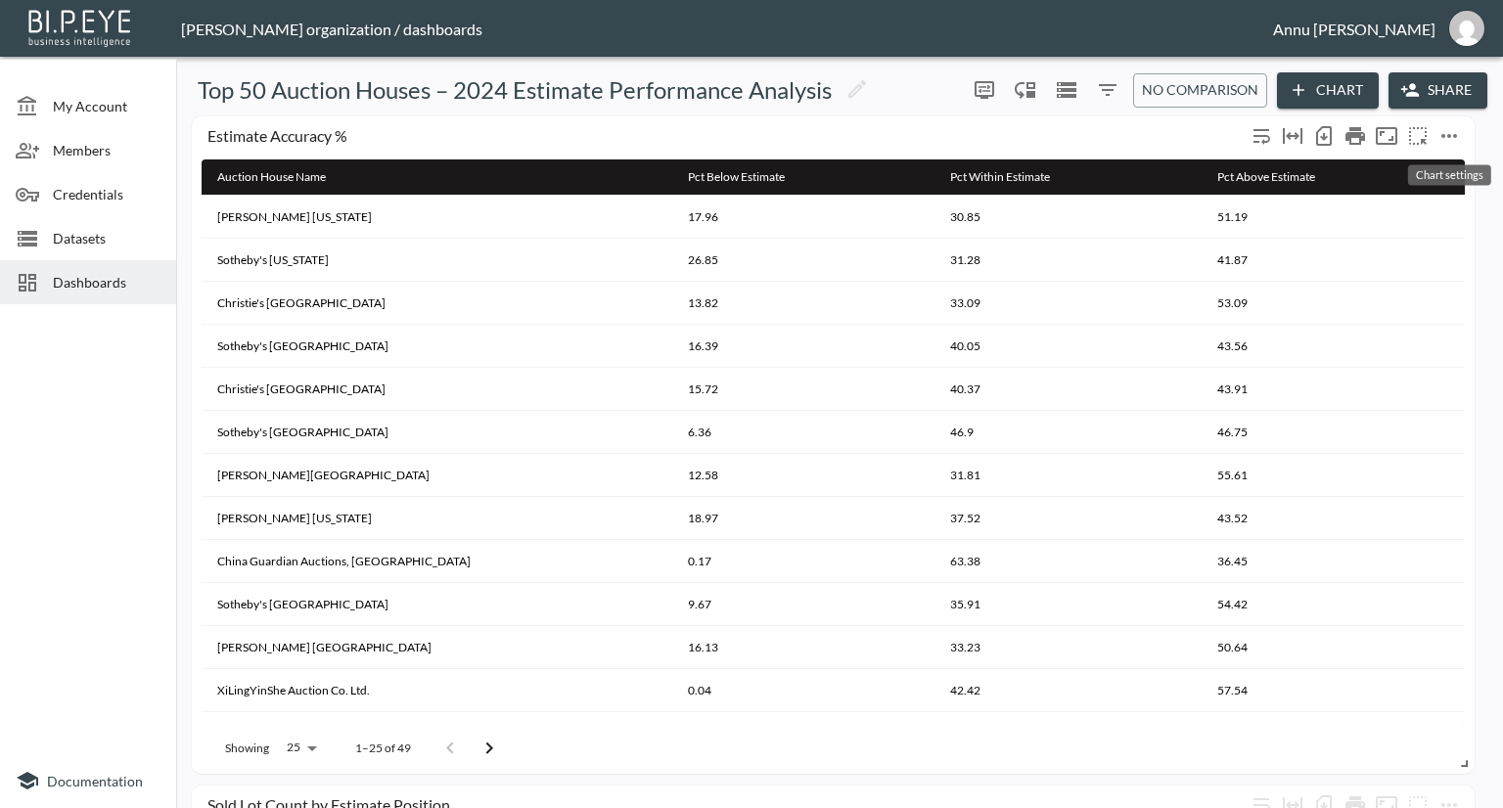
click at [1456, 136] on icon "more" at bounding box center [1450, 136] width 16 height 4
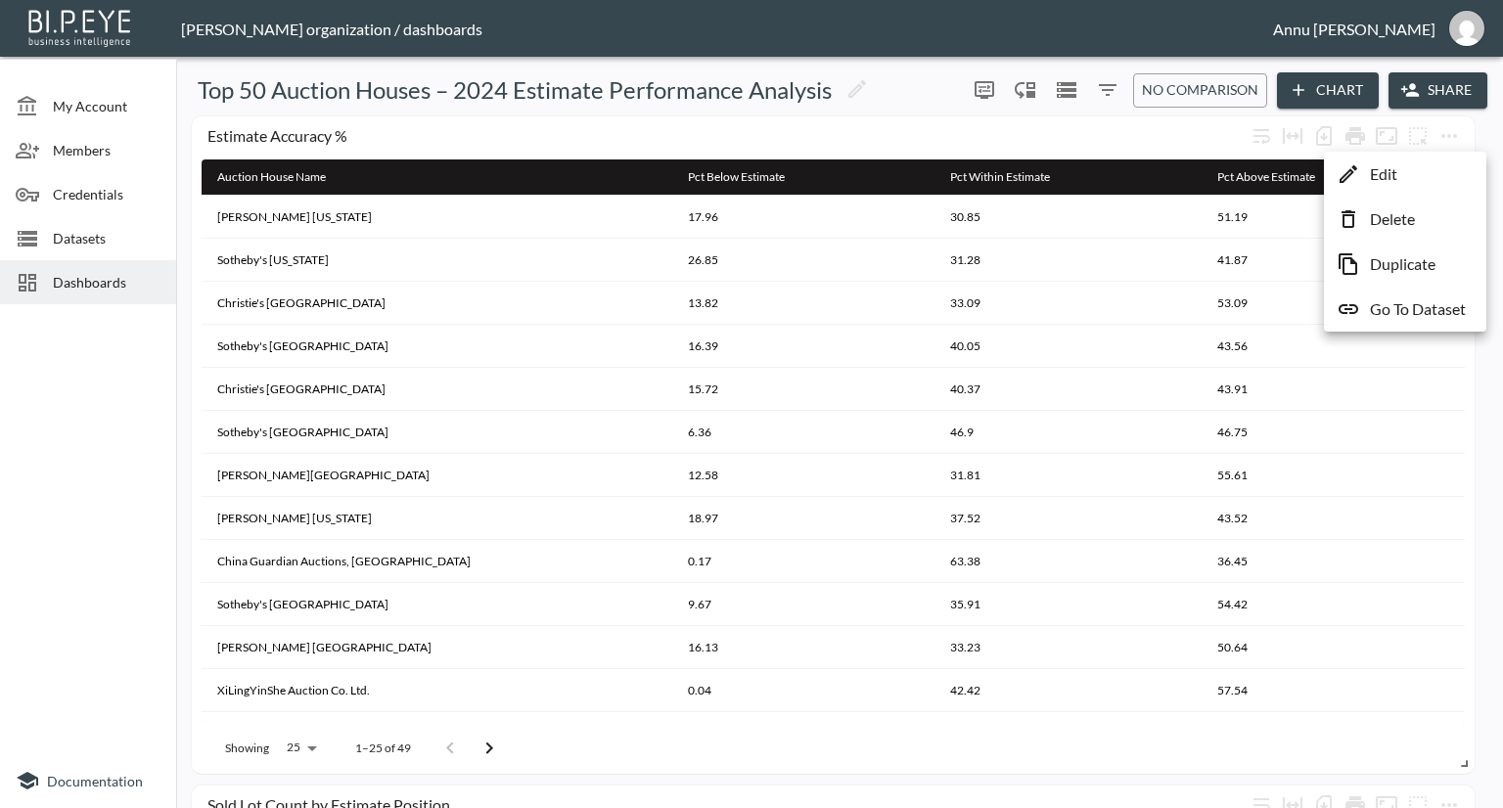
click at [1398, 169] on li "Edit" at bounding box center [1405, 174] width 153 height 35
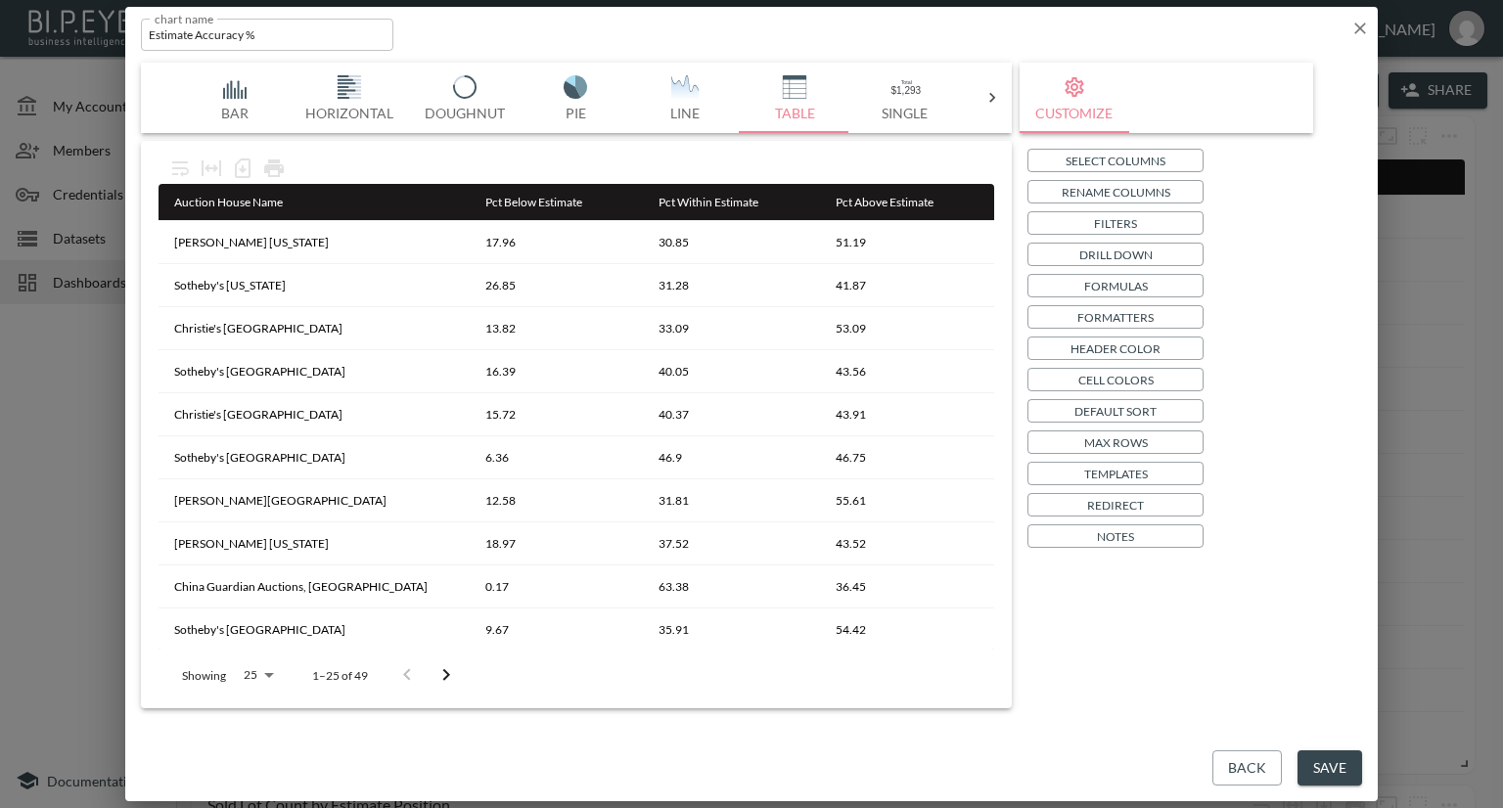
click at [1133, 475] on p "Templates" at bounding box center [1117, 474] width 64 height 21
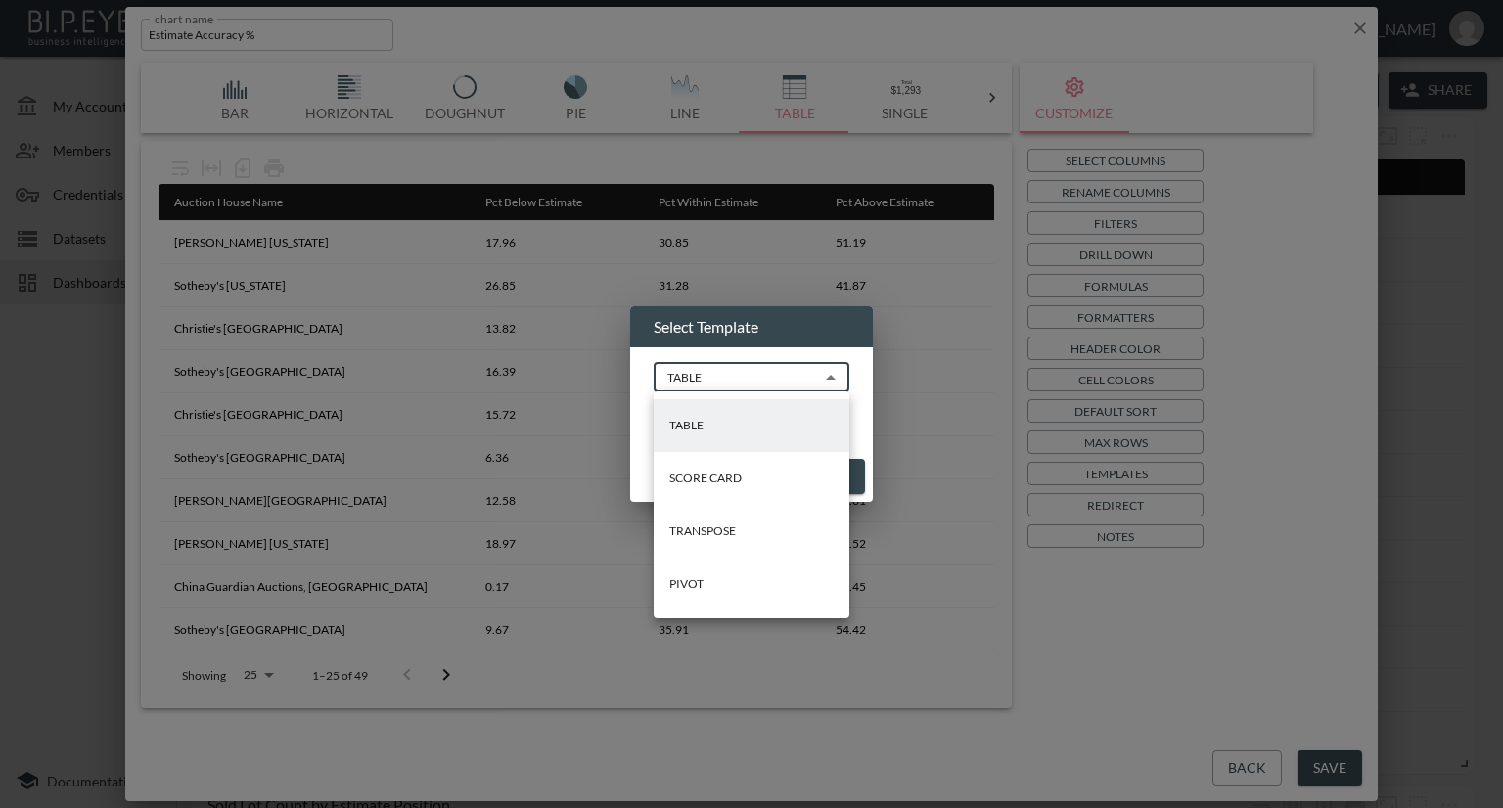
click at [834, 376] on body "BI.P.EYE, Interactive Analytics Dashboards - app [PERSON_NAME] organization / d…" at bounding box center [751, 404] width 1503 height 808
click at [702, 580] on p "PIVOT" at bounding box center [686, 585] width 34 height 18
type input "PIVOT"
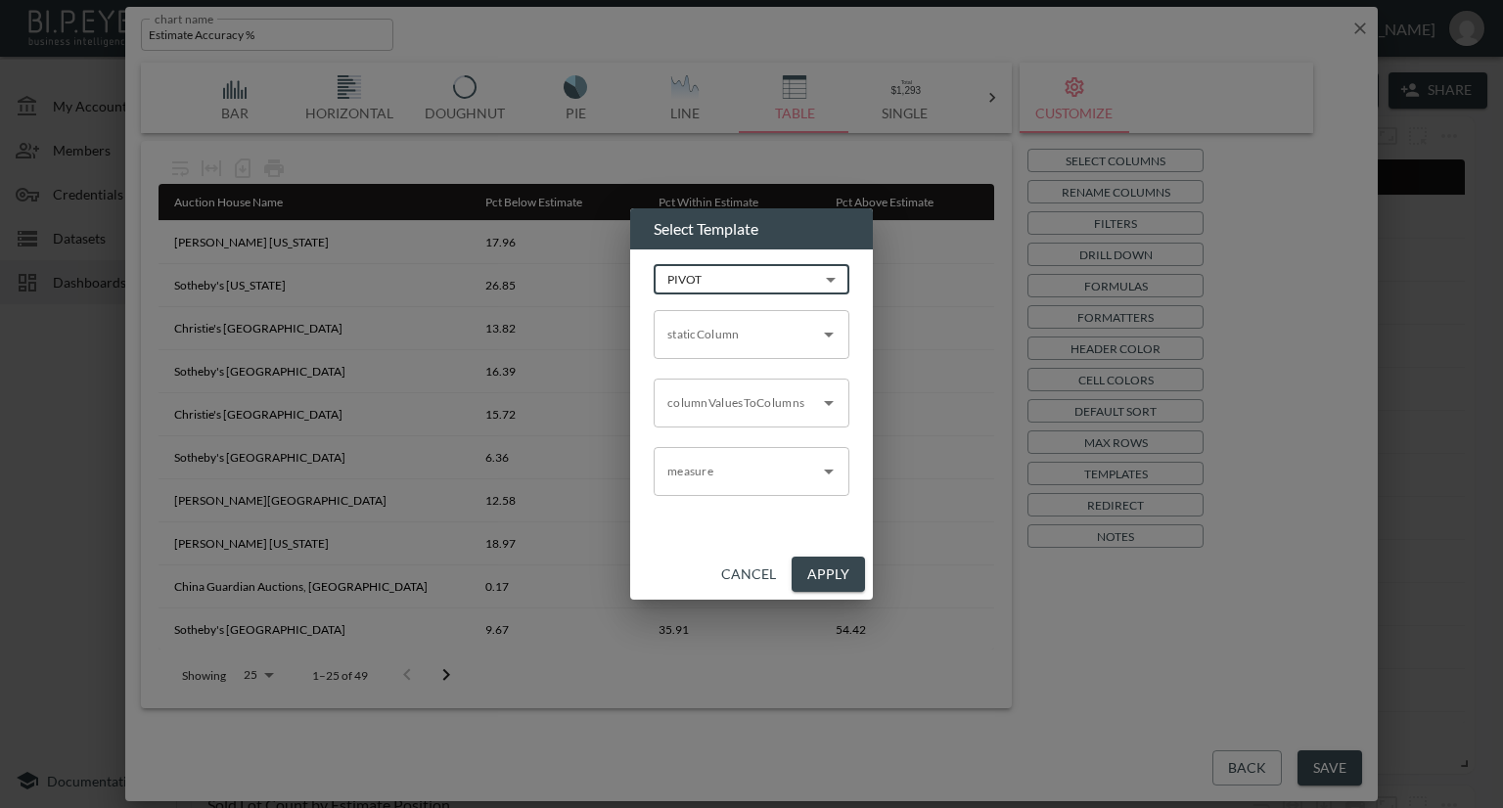
click at [823, 333] on icon "Open" at bounding box center [828, 334] width 23 height 23
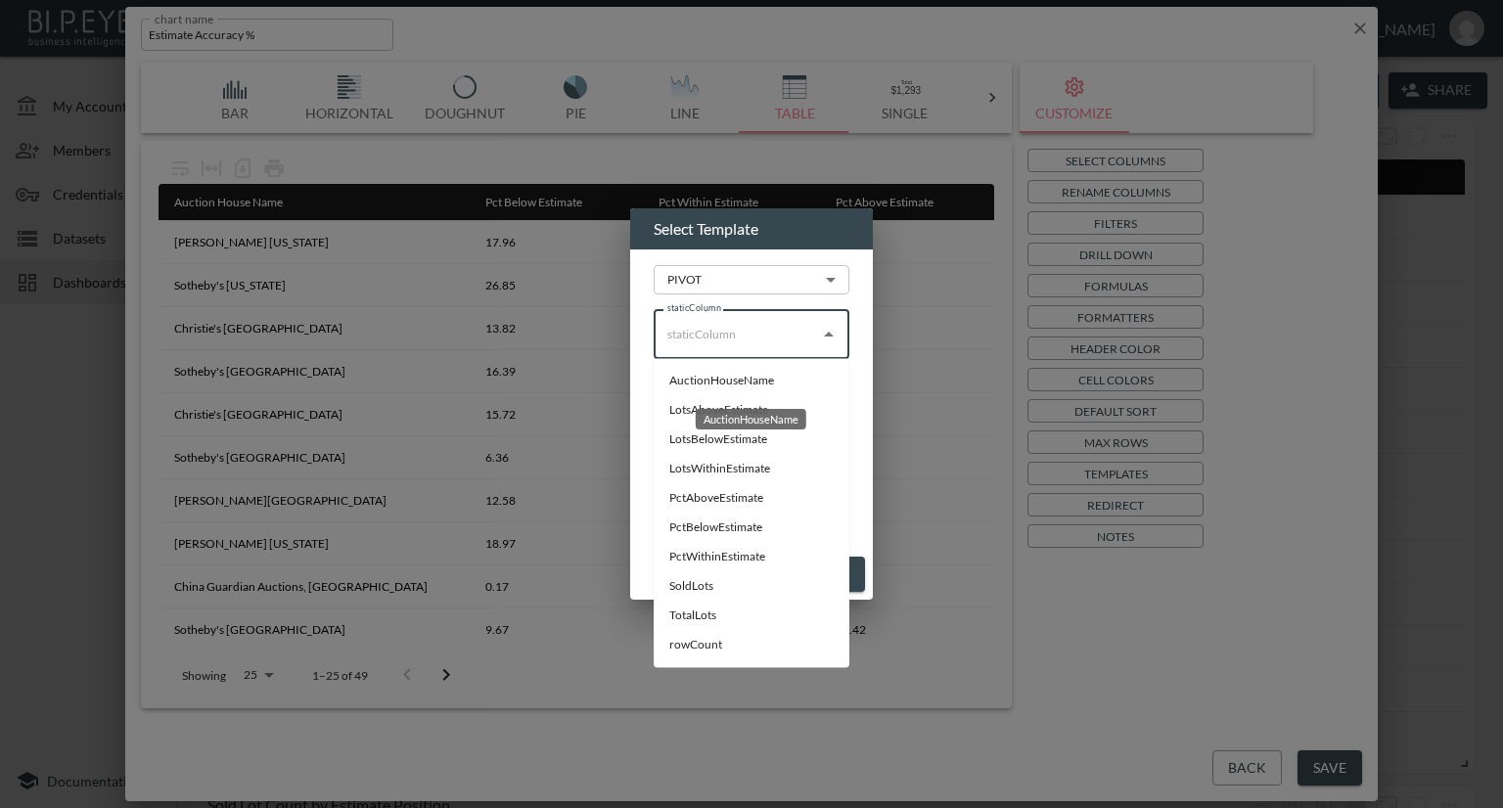
click at [768, 384] on li "AuctionHouseName" at bounding box center [752, 380] width 196 height 29
type input "AuctionHouseName"
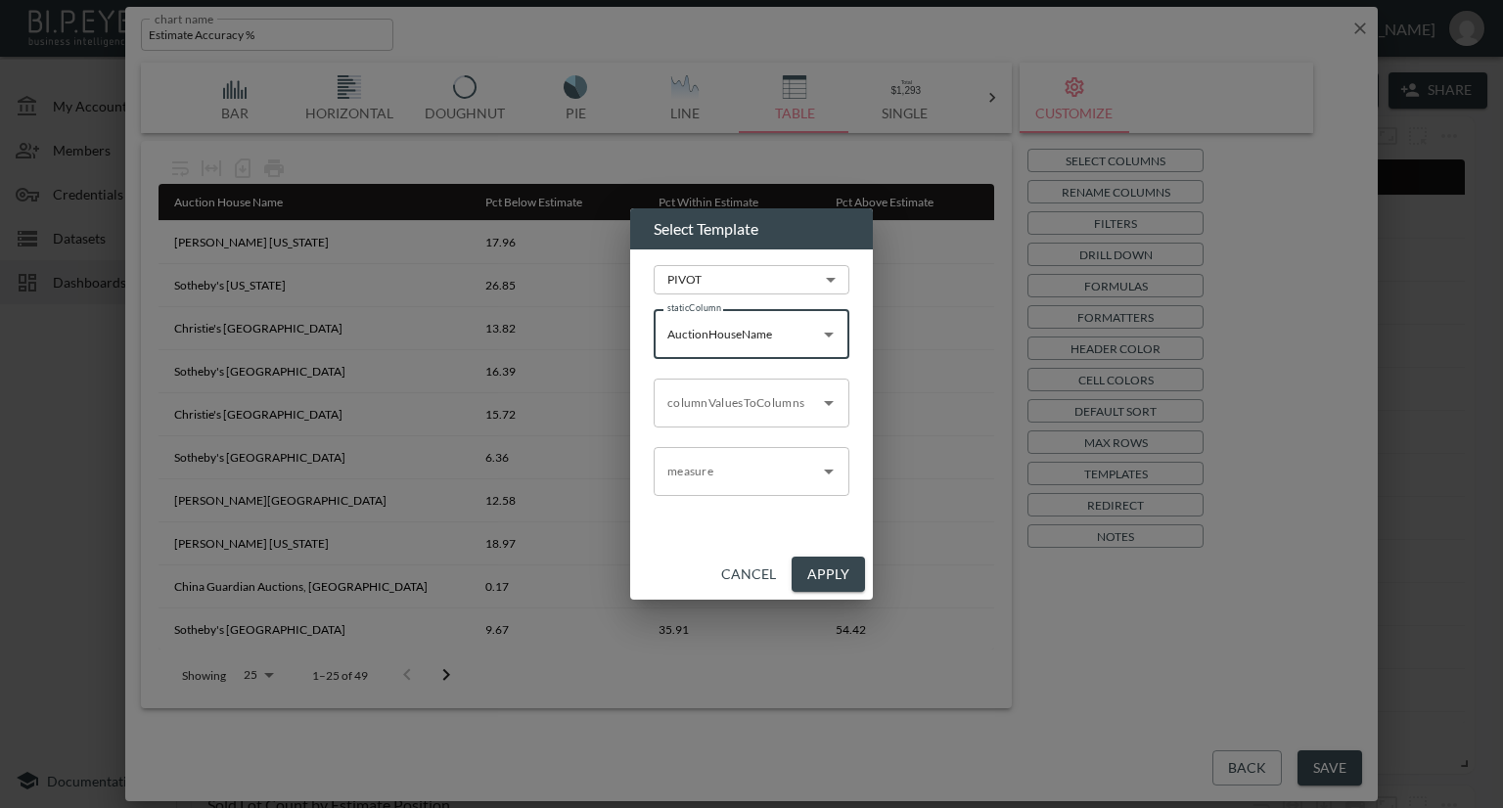
click at [826, 404] on icon "Open" at bounding box center [828, 403] width 23 height 23
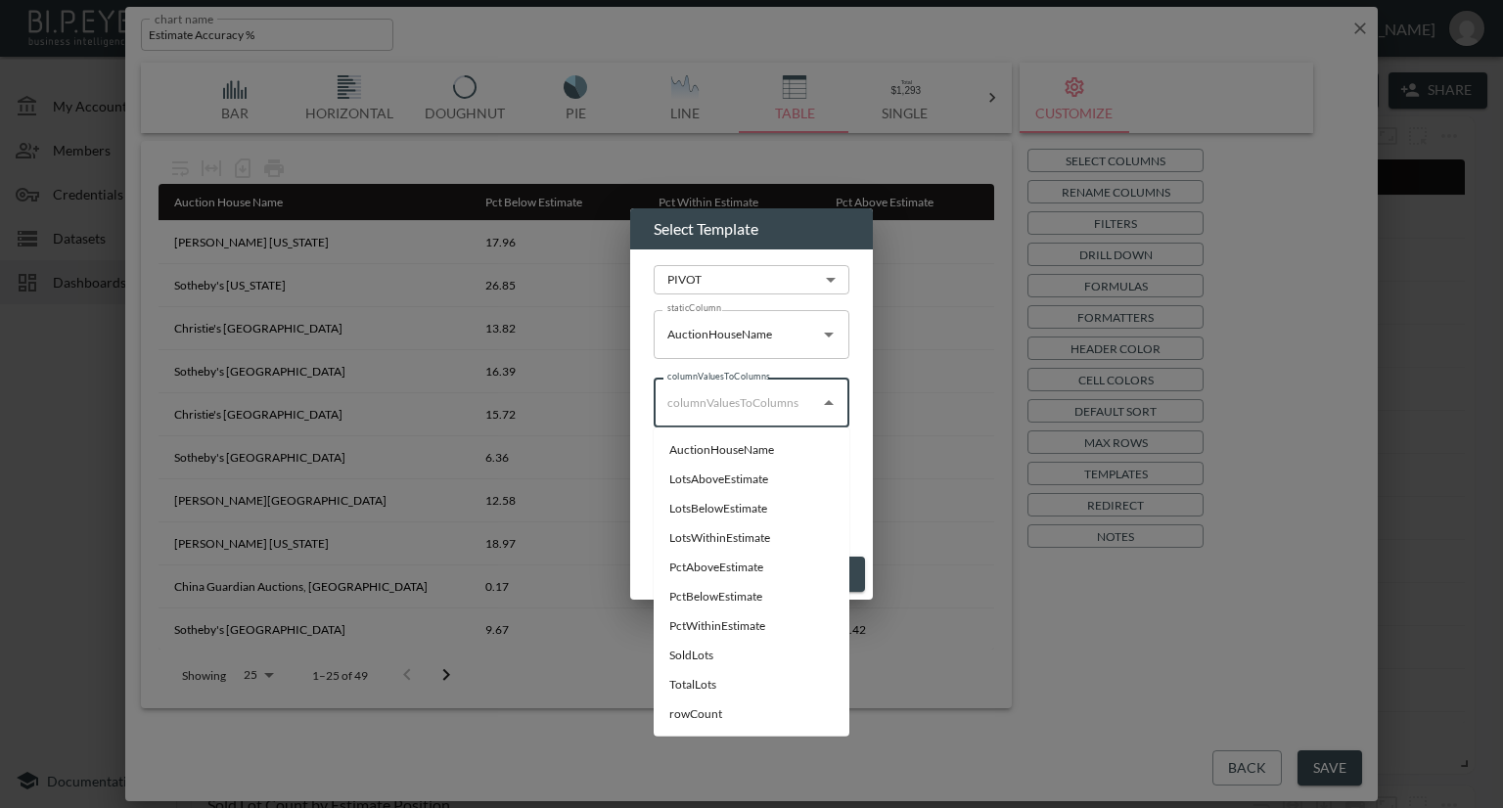
click at [912, 429] on div "Select Template PIVOT PIVOT ​ staticColumn AuctionHouseName staticColumn column…" at bounding box center [751, 404] width 1503 height 808
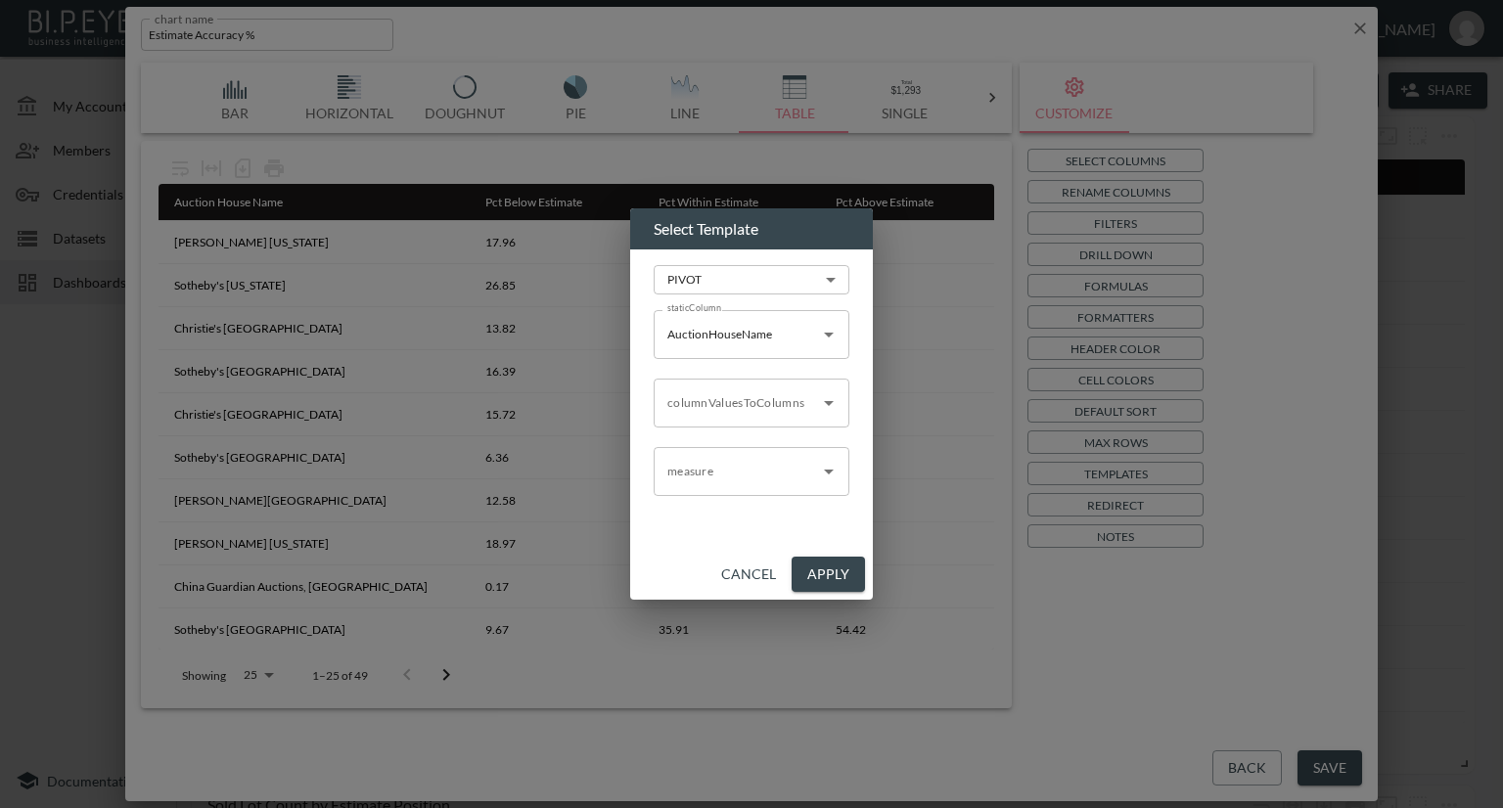
click at [828, 474] on icon "Open" at bounding box center [829, 472] width 10 height 5
click at [922, 407] on div "Select Template PIVOT PIVOT ​ staticColumn AuctionHouseName staticColumn column…" at bounding box center [751, 404] width 1503 height 808
click at [838, 563] on button "Apply" at bounding box center [828, 575] width 73 height 36
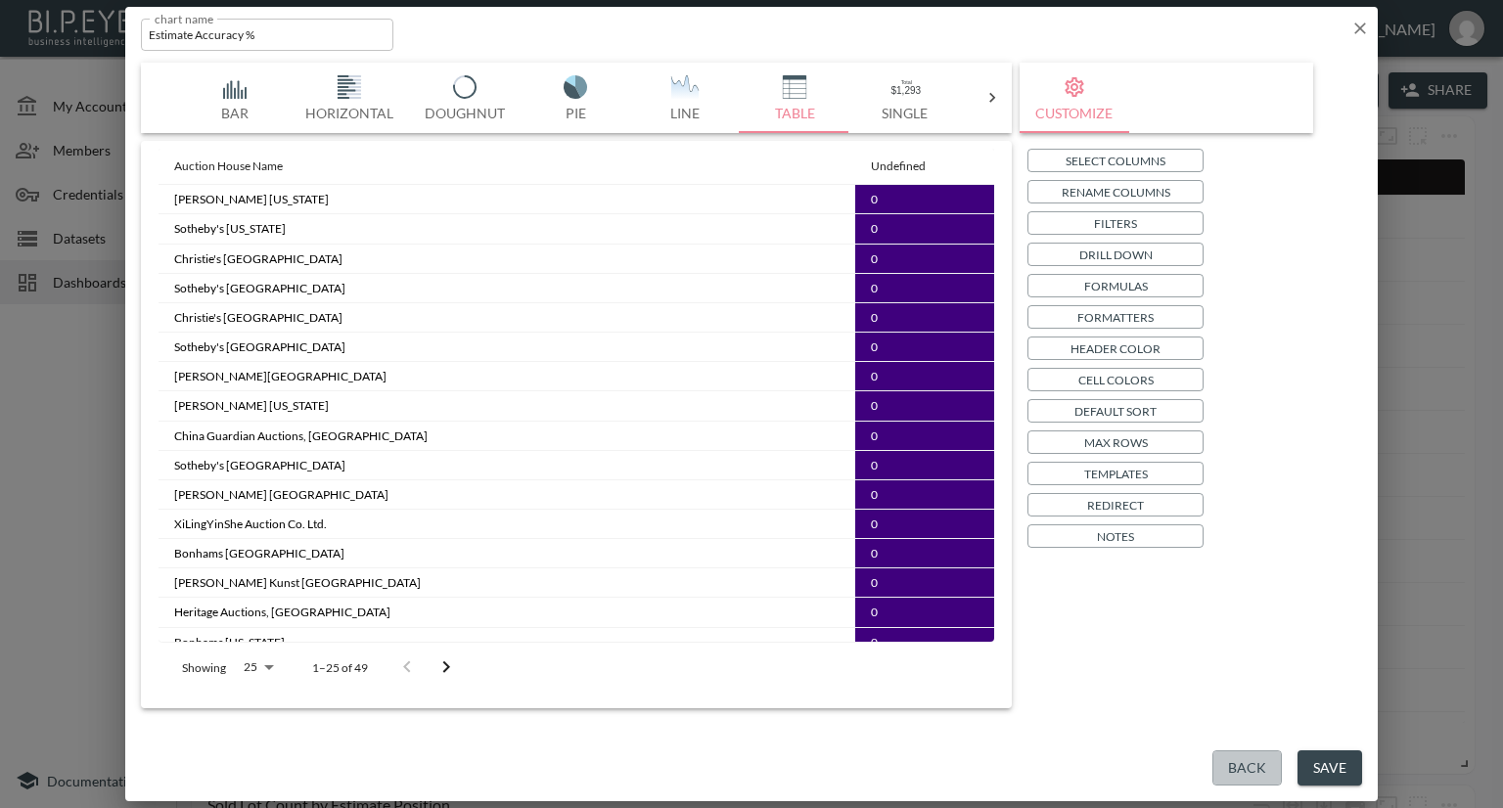
click at [1245, 755] on button "Back" at bounding box center [1247, 769] width 69 height 36
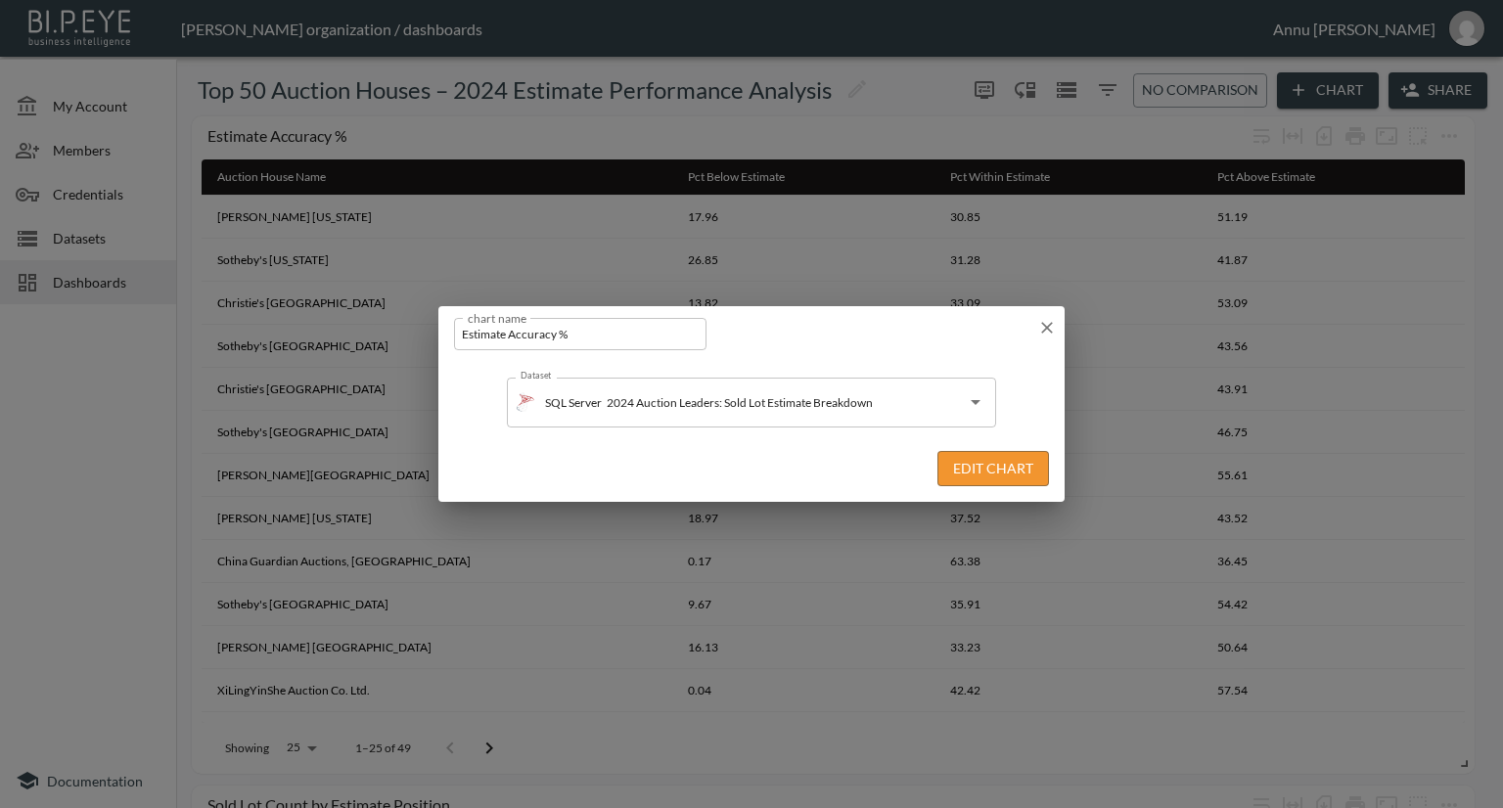
click at [1045, 330] on icon "button" at bounding box center [1047, 328] width 12 height 12
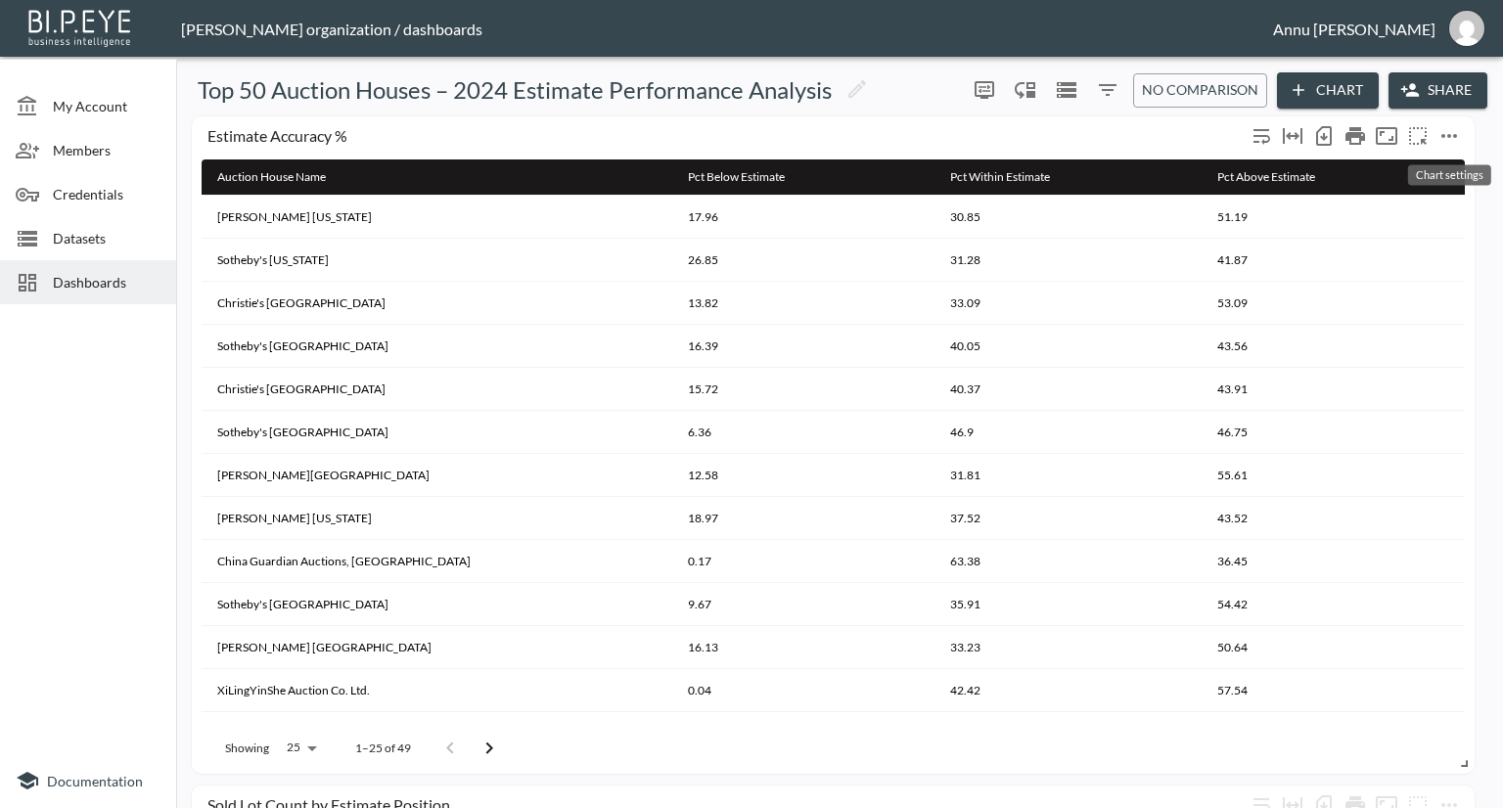
click at [1451, 129] on icon "more" at bounding box center [1449, 135] width 23 height 23
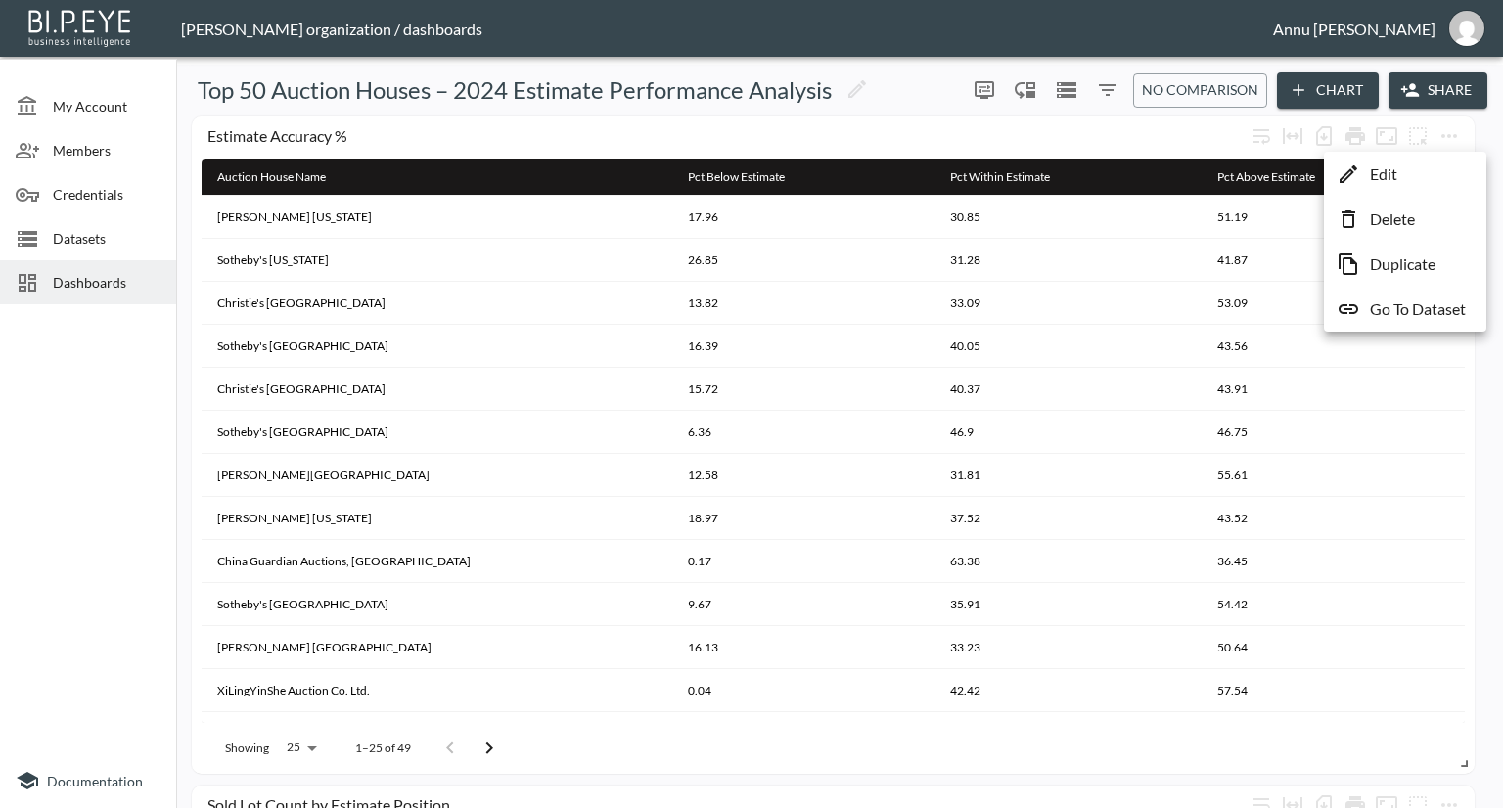
click at [1388, 175] on p "Edit" at bounding box center [1383, 173] width 27 height 23
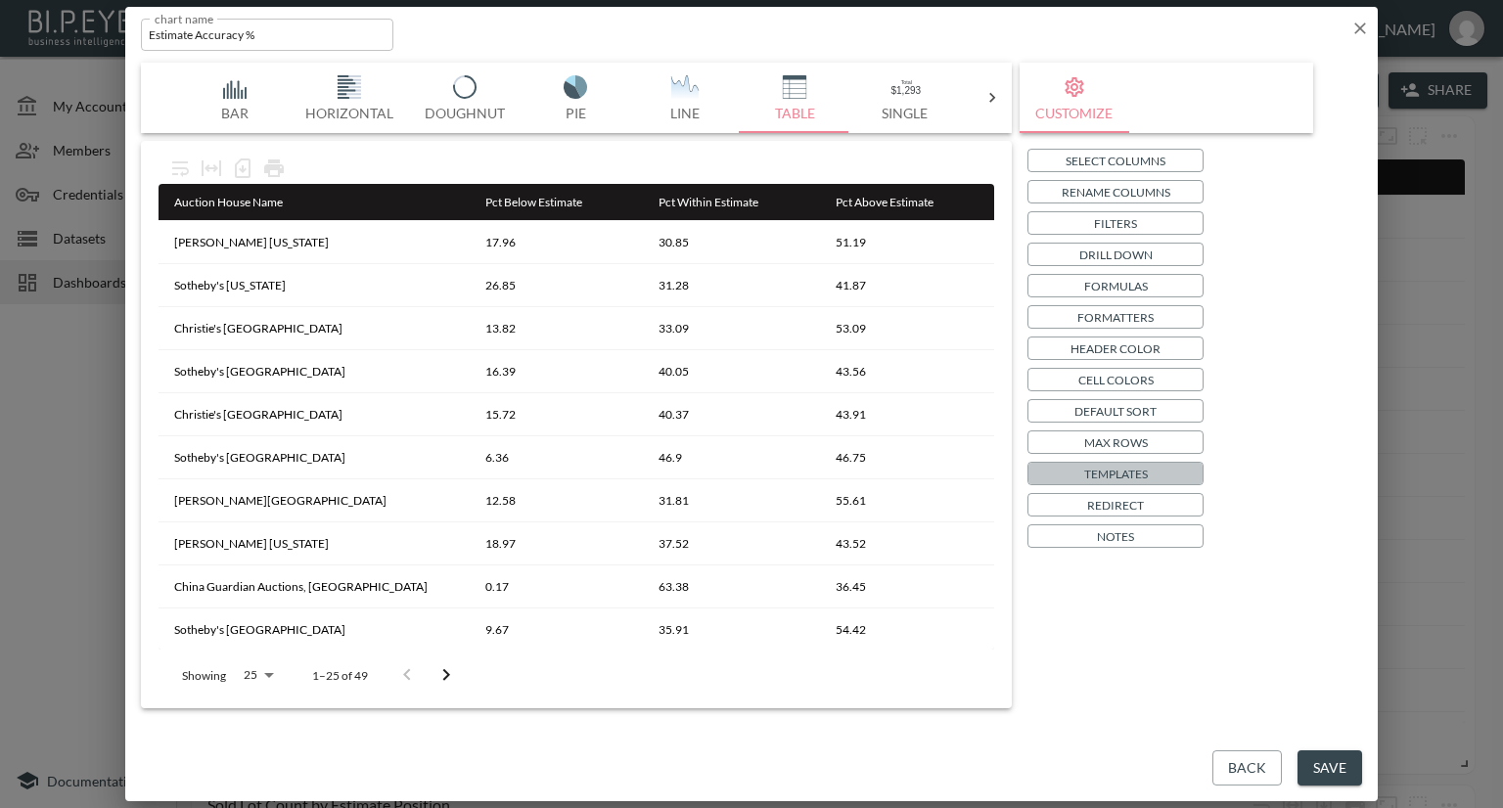
click at [1108, 477] on p "Templates" at bounding box center [1117, 474] width 64 height 21
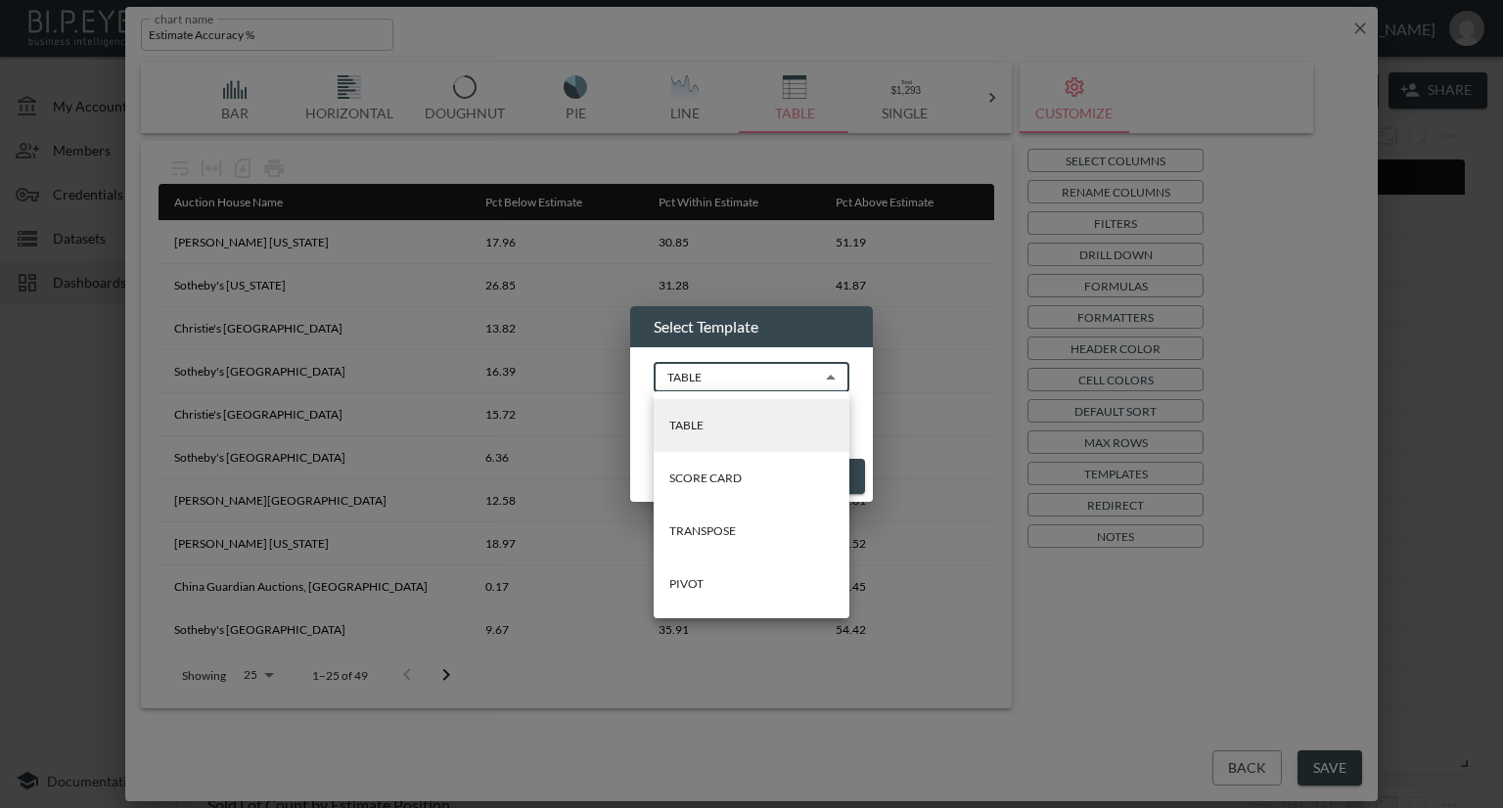
click at [785, 385] on body "BI.P.EYE, Interactive Analytics Dashboards - app [PERSON_NAME] organization / d…" at bounding box center [751, 404] width 1503 height 808
click at [730, 583] on li "PIVOT" at bounding box center [752, 584] width 196 height 53
type input "PIVOT"
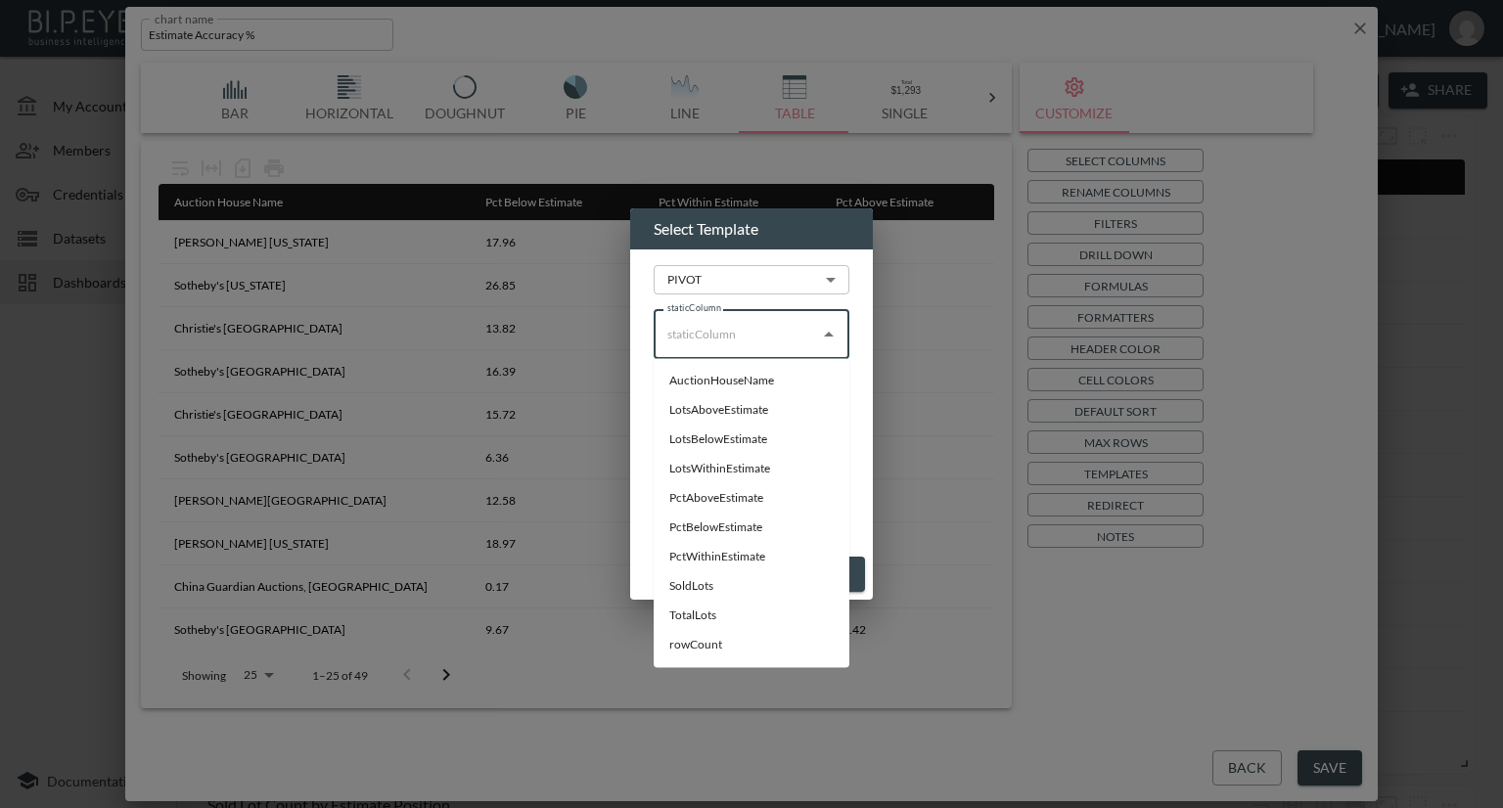
click at [769, 343] on input "staticColumn" at bounding box center [737, 334] width 149 height 31
click at [756, 385] on li "AuctionHouseName" at bounding box center [752, 380] width 196 height 29
type input "AuctionHouseName"
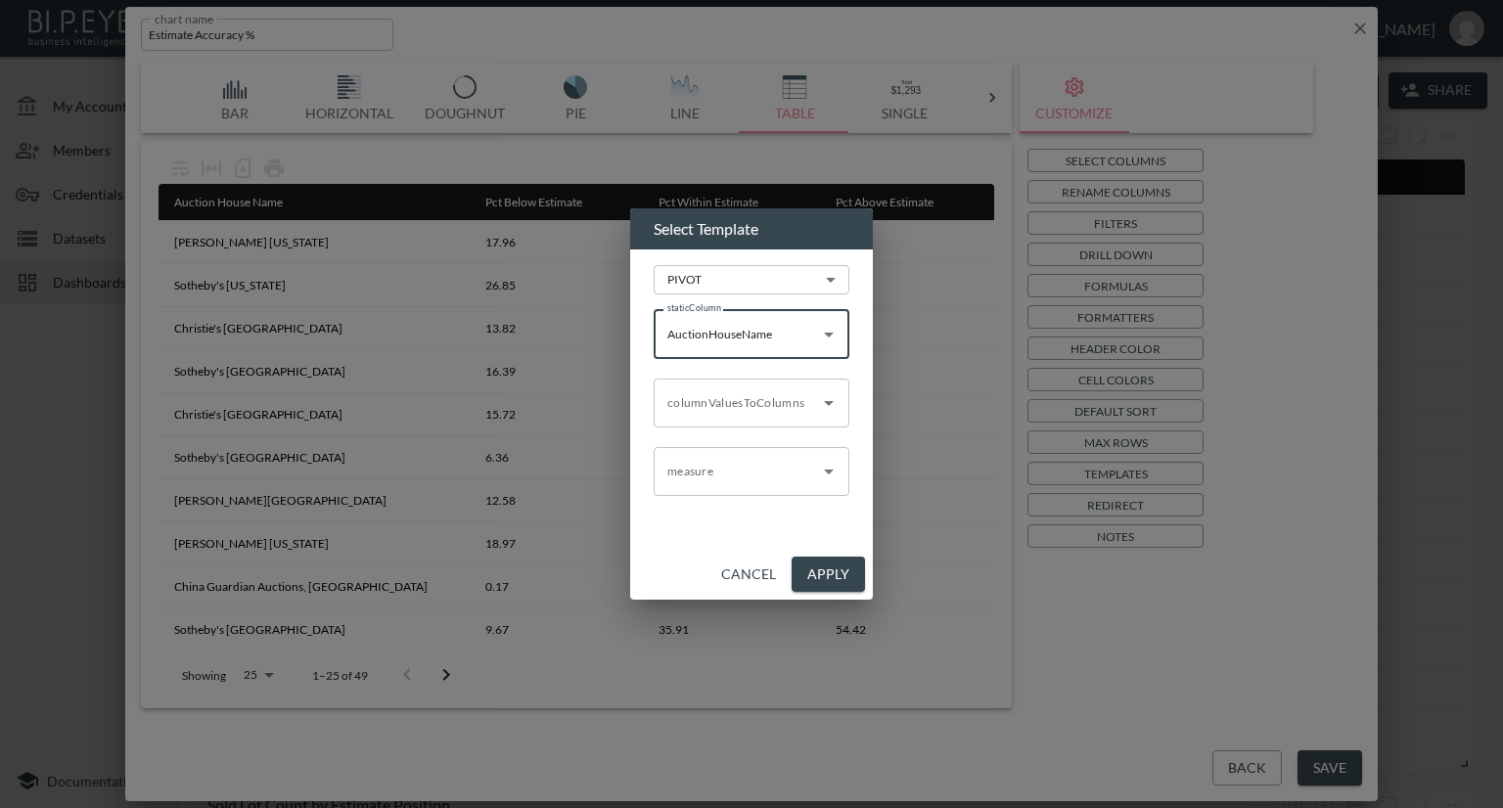
click at [764, 408] on input "columnValuesToColumns" at bounding box center [737, 403] width 149 height 31
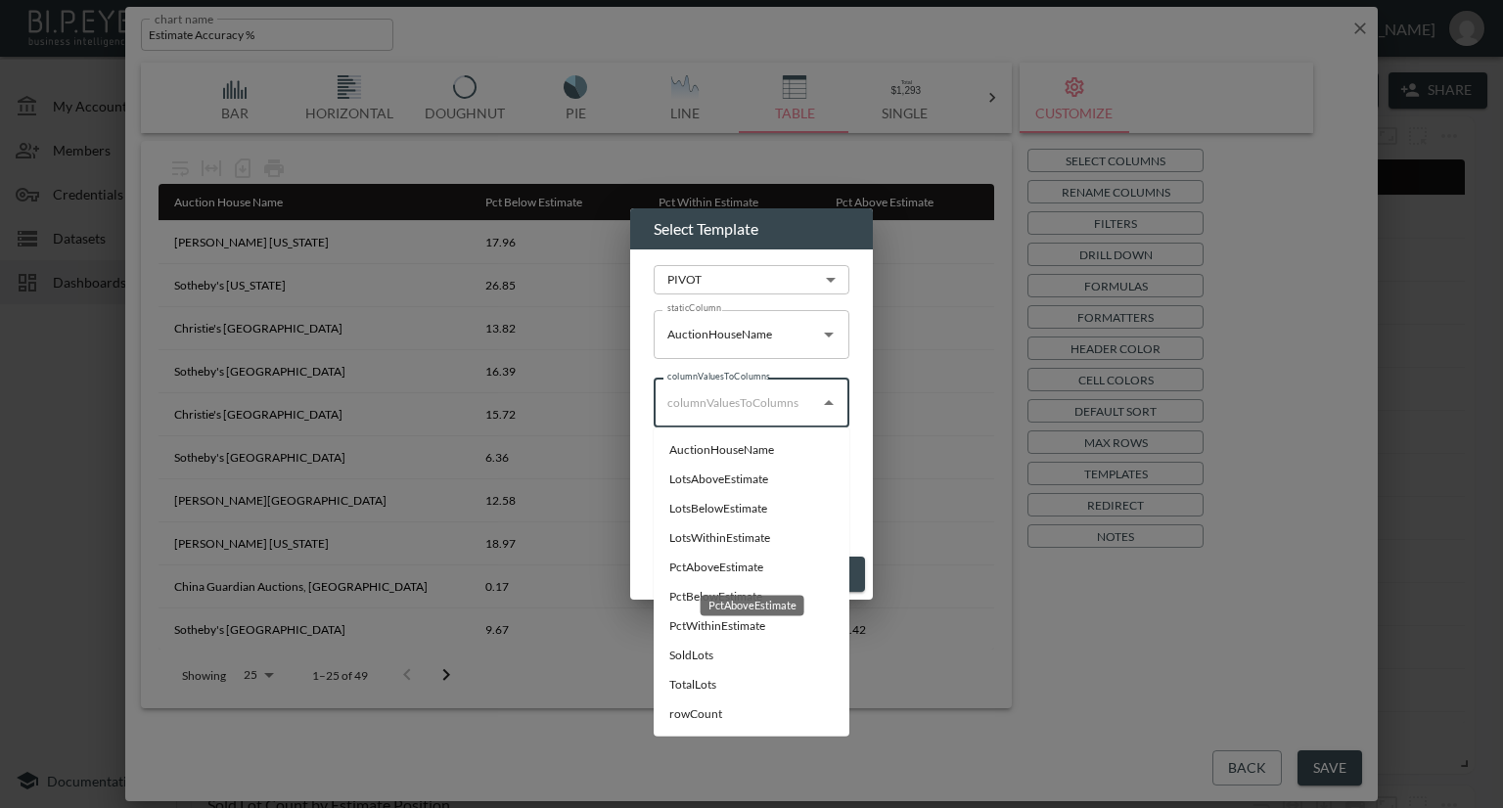
click at [729, 588] on div "PctAboveEstimate" at bounding box center [753, 599] width 108 height 36
click at [727, 596] on div "PctAboveEstimate" at bounding box center [753, 605] width 104 height 21
click at [740, 596] on li "PctBelowEstimate" at bounding box center [752, 596] width 196 height 29
type input "PctBelowEstimate"
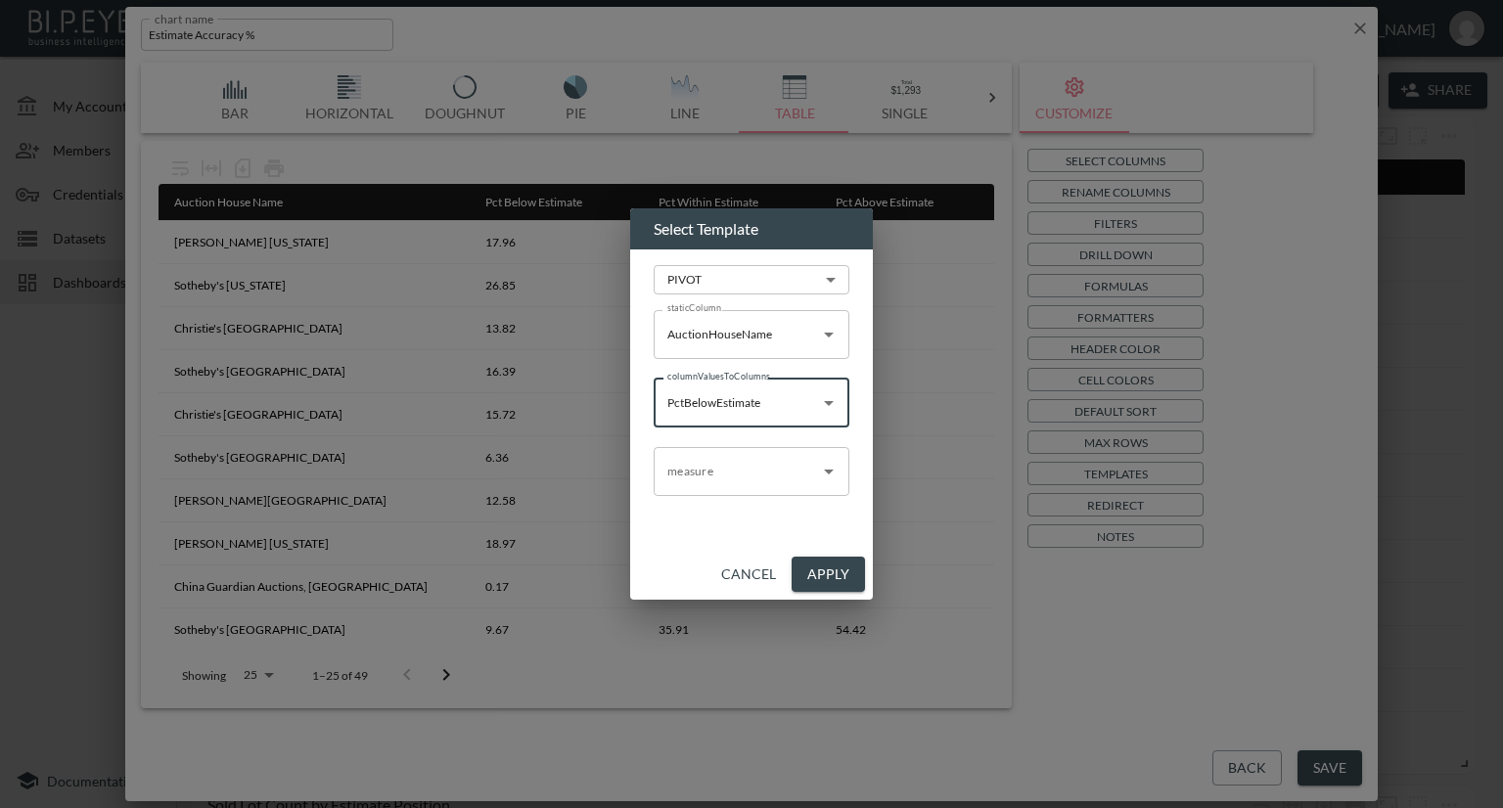
click at [826, 403] on icon "Open" at bounding box center [828, 403] width 23 height 23
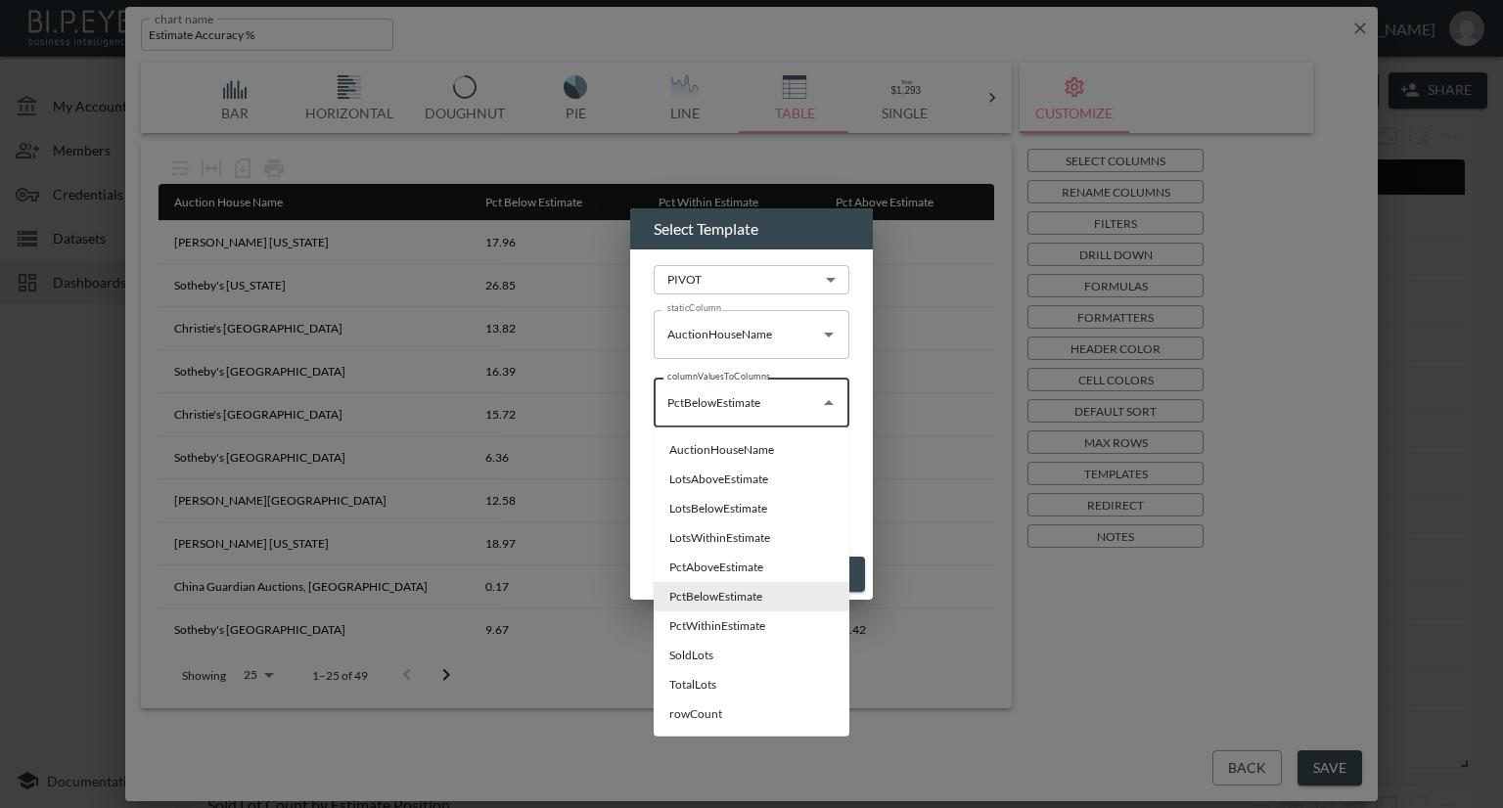
click at [952, 510] on div "Select Template PIVOT PIVOT ​ staticColumn AuctionHouseName staticColumn column…" at bounding box center [751, 404] width 1503 height 808
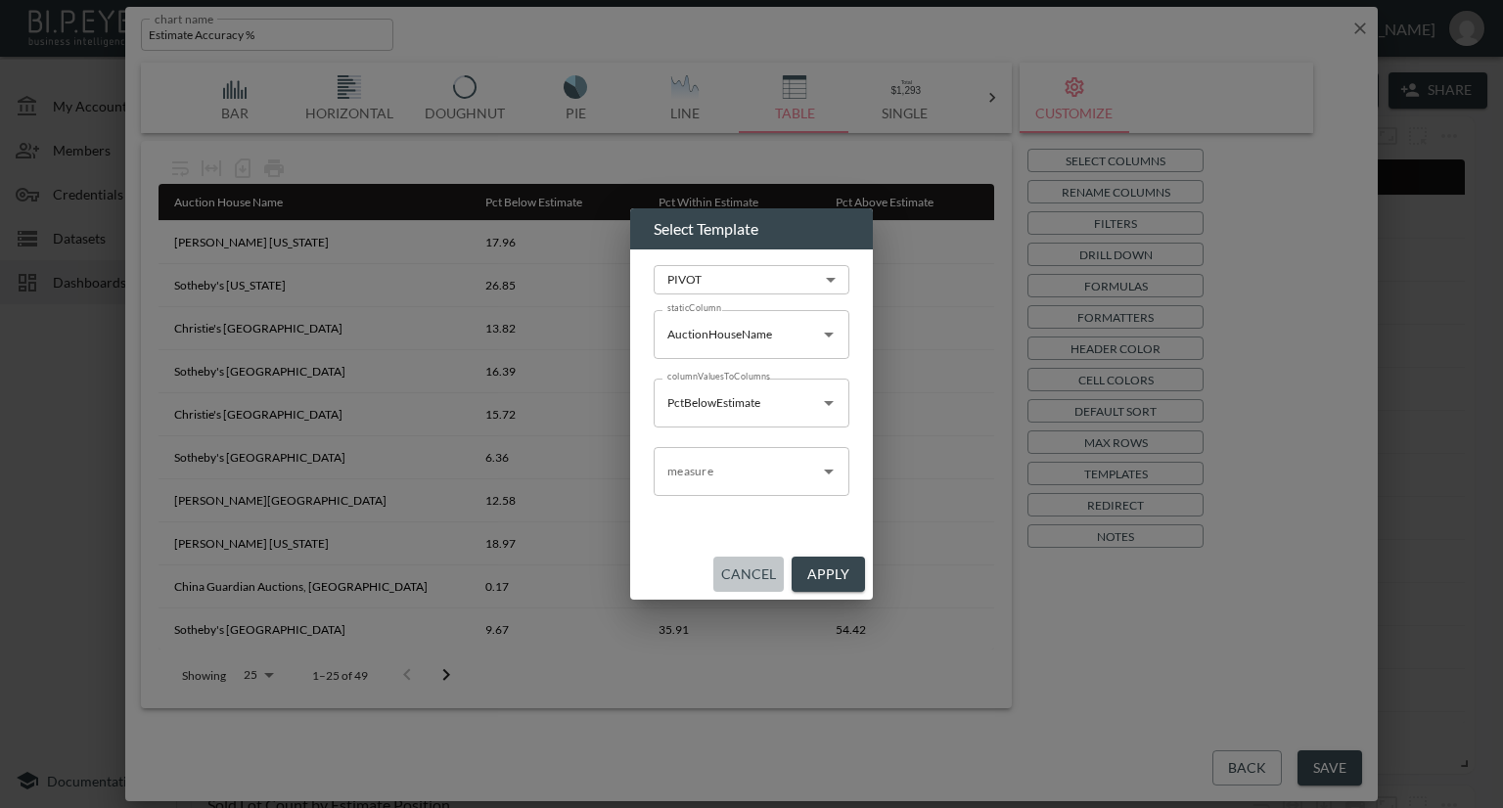
click at [732, 577] on button "Cancel" at bounding box center [749, 575] width 70 height 36
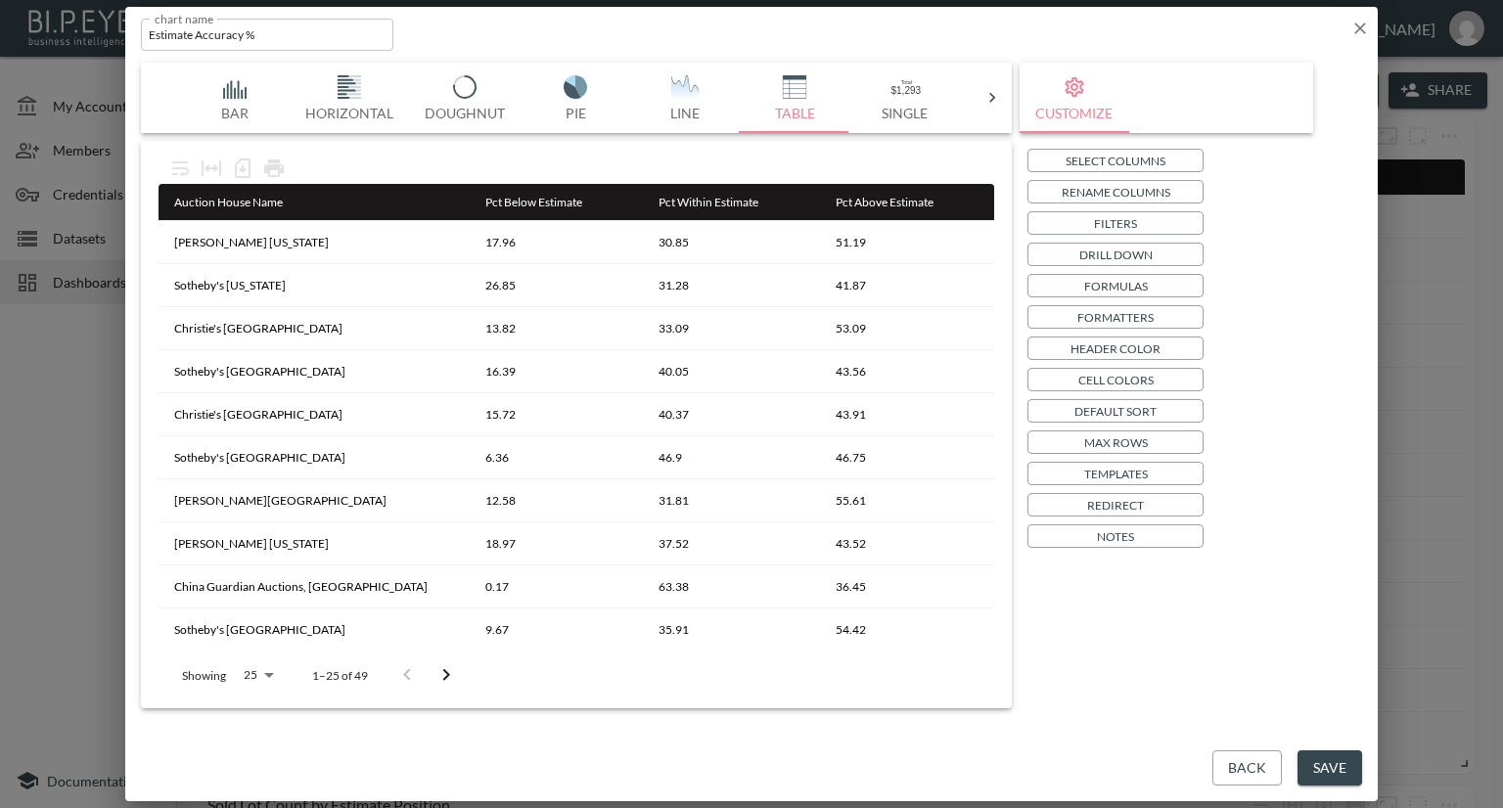
click at [1368, 30] on icon "button" at bounding box center [1361, 29] width 20 height 20
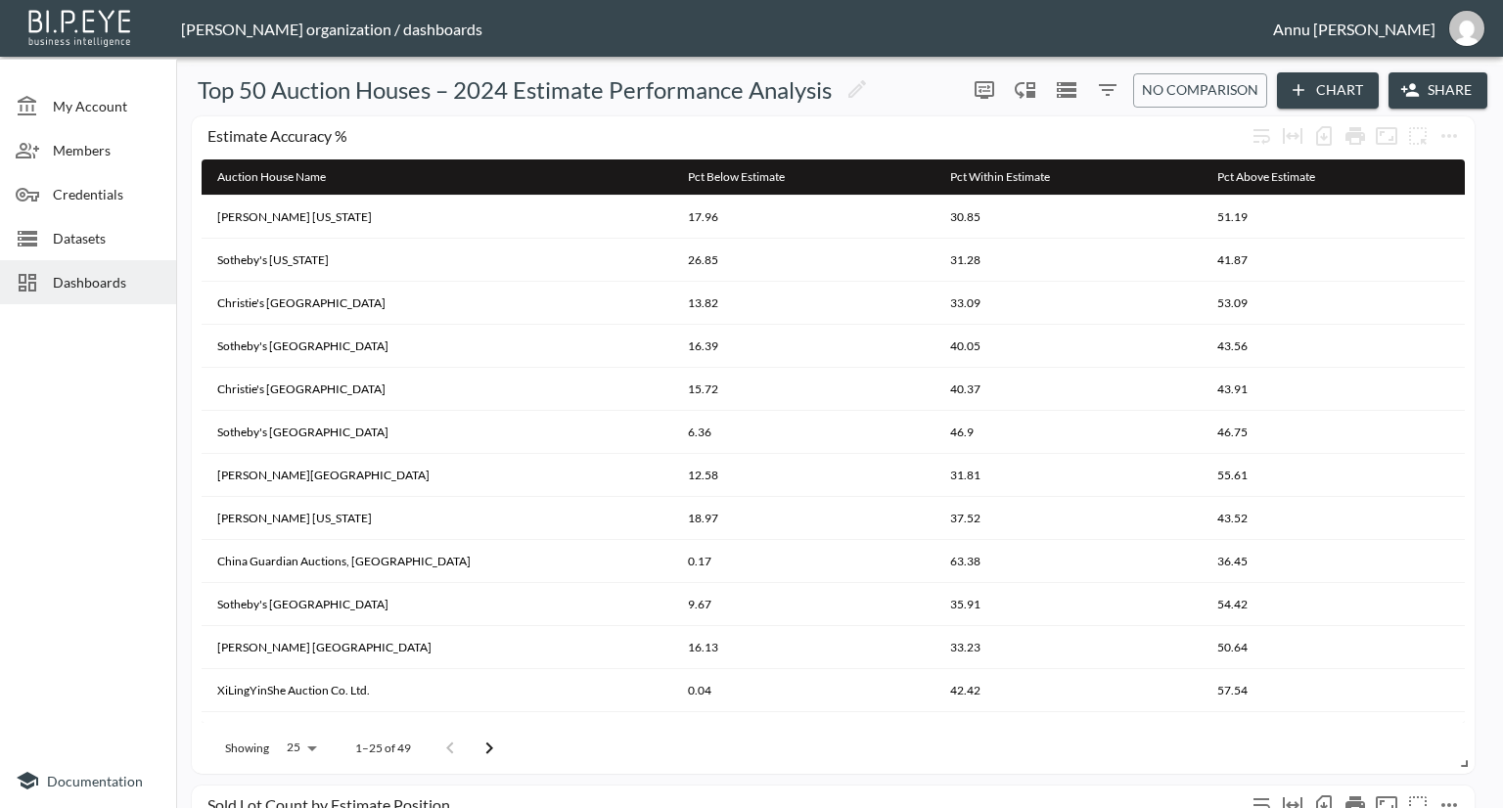
click at [1018, 786] on div "Sold Lot Count by Estimate Position" at bounding box center [834, 807] width 1264 height 43
